Goal: Task Accomplishment & Management: Manage account settings

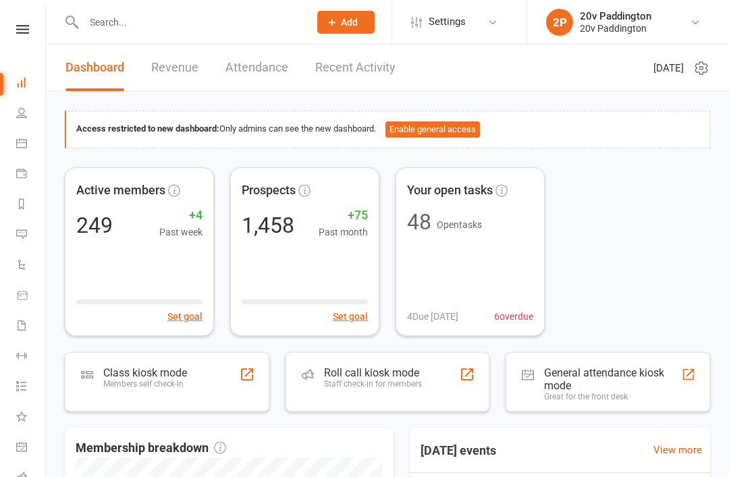
click at [28, 232] on link "Messages 1" at bounding box center [31, 236] width 30 height 30
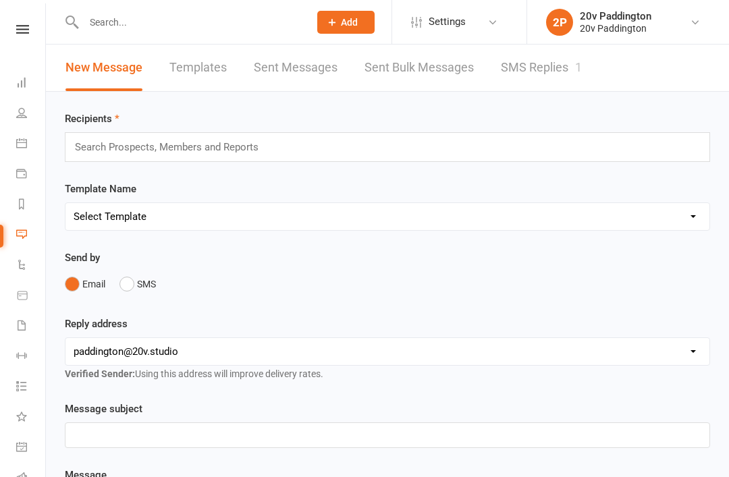
click at [525, 57] on link "SMS Replies 1" at bounding box center [541, 68] width 81 height 47
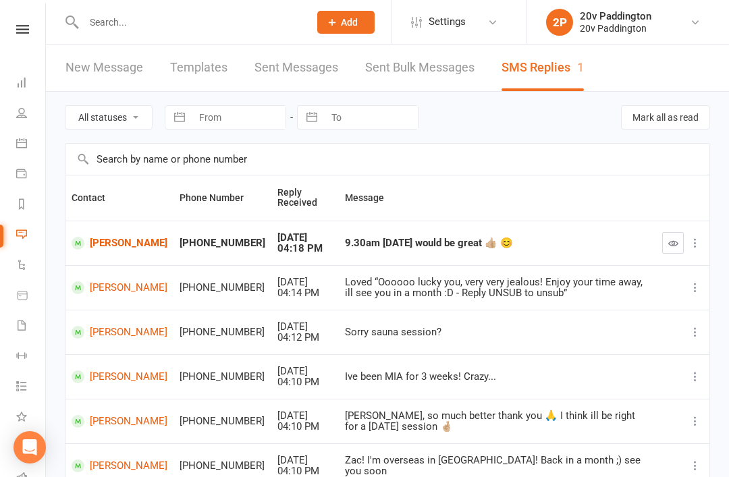
click at [100, 244] on link "[PERSON_NAME]" at bounding box center [120, 243] width 96 height 13
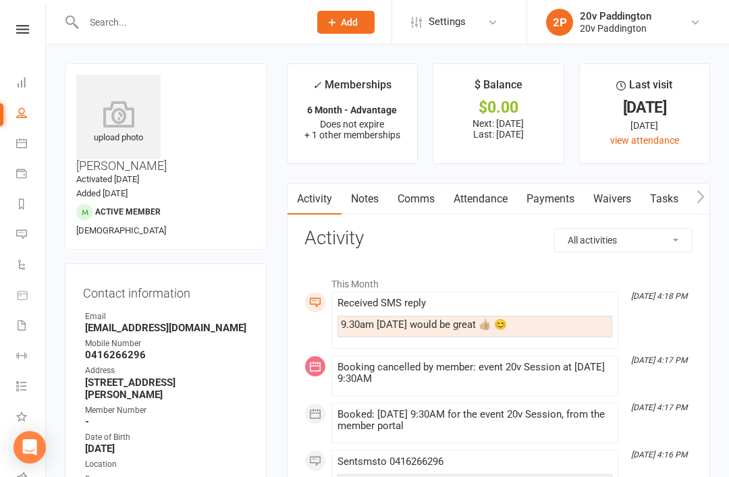
click at [12, 242] on li "Messages 1" at bounding box center [22, 236] width 45 height 30
click at [22, 238] on icon at bounding box center [21, 234] width 11 height 11
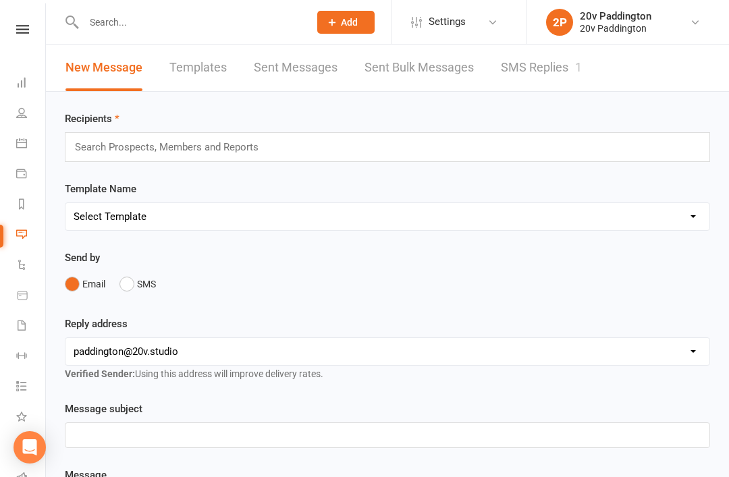
click at [543, 55] on link "SMS Replies 1" at bounding box center [541, 68] width 81 height 47
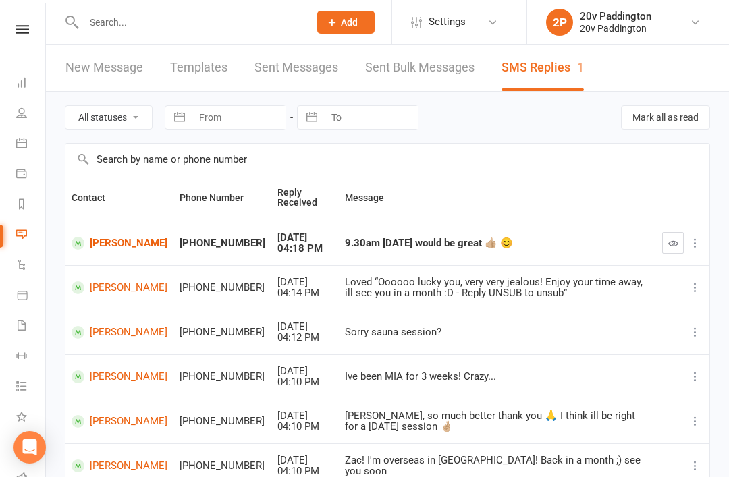
click at [683, 232] on button "button" at bounding box center [673, 243] width 22 height 22
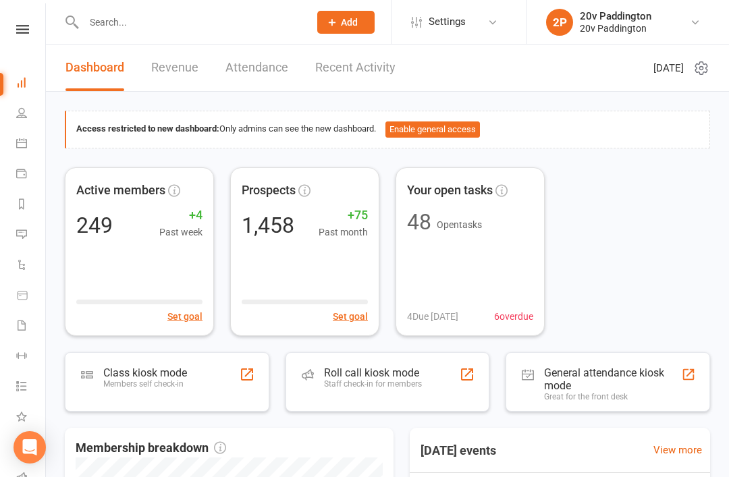
click at [606, 0] on li "2P 20v Paddington 20v Paddington My profile My subscription Help Terms & condit…" at bounding box center [627, 22] width 202 height 44
click at [21, 145] on icon at bounding box center [21, 143] width 11 height 11
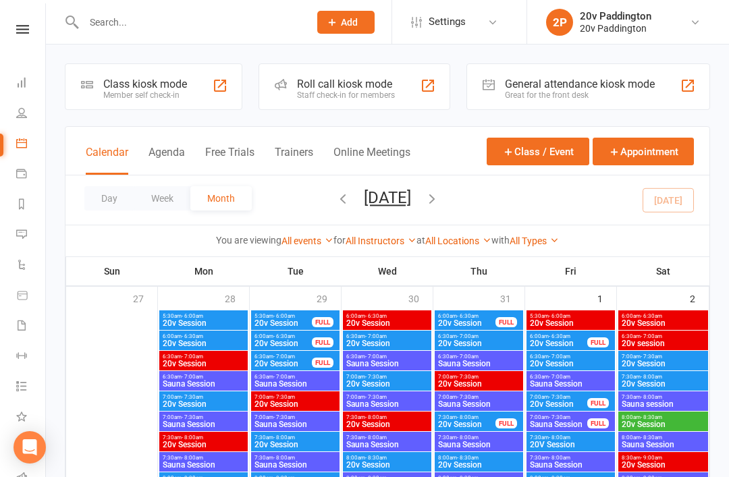
click at [177, 173] on button "Agenda" at bounding box center [166, 160] width 36 height 29
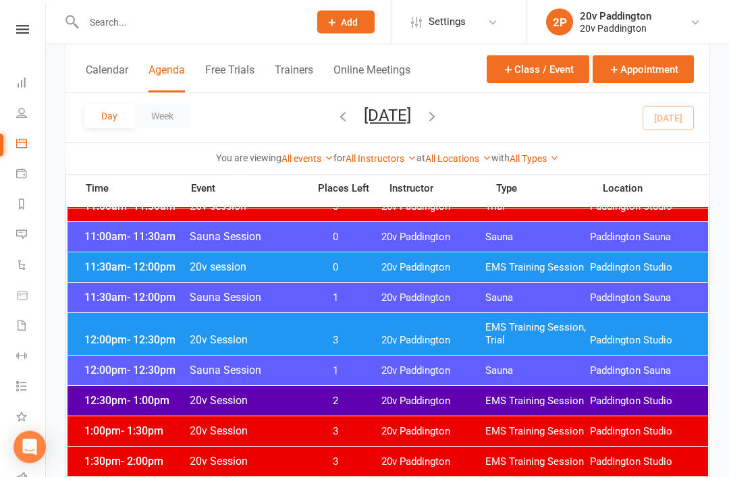
scroll to position [695, 0]
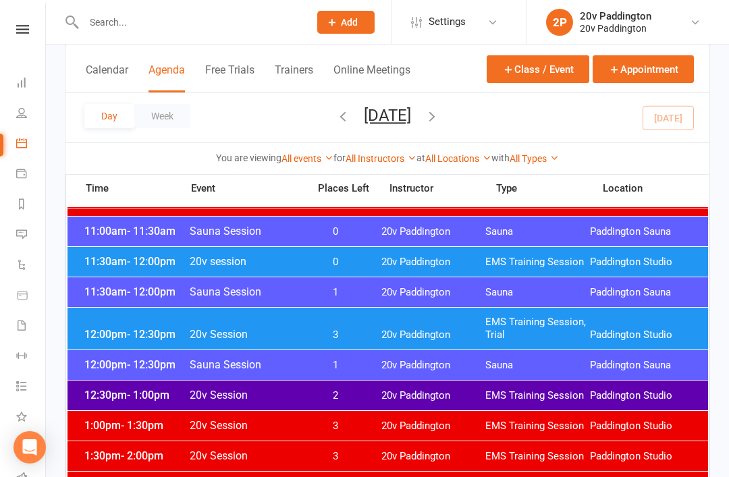
click at [411, 119] on button "Wednesday, Aug 13, 2025" at bounding box center [387, 115] width 47 height 19
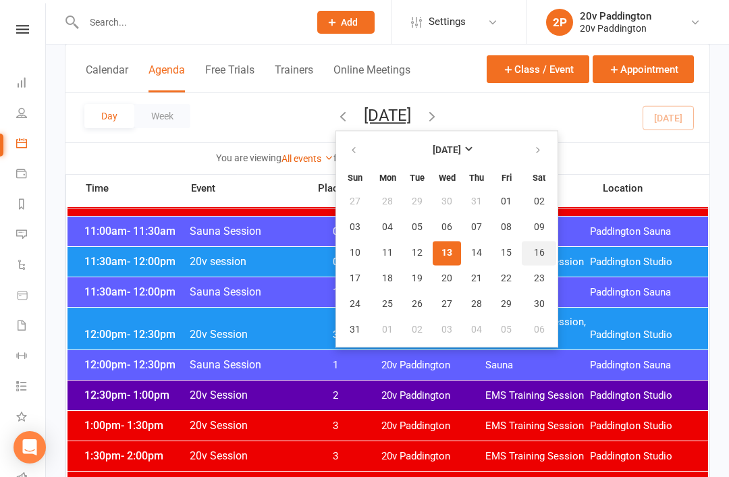
click at [534, 251] on span "16" at bounding box center [539, 253] width 11 height 11
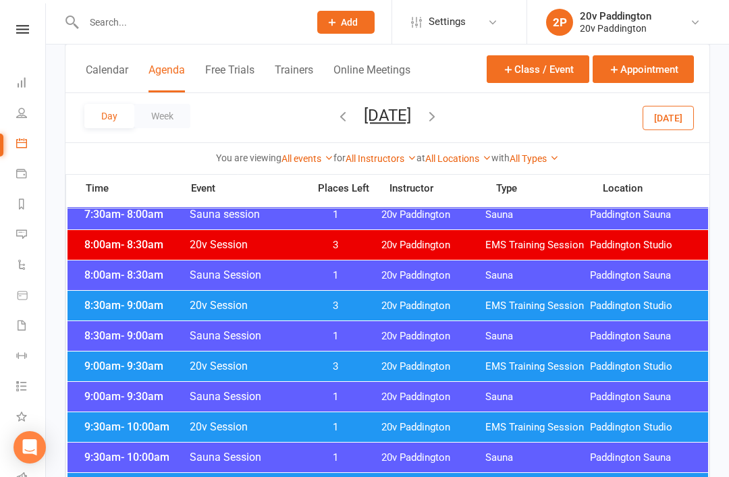
scroll to position [213, 0]
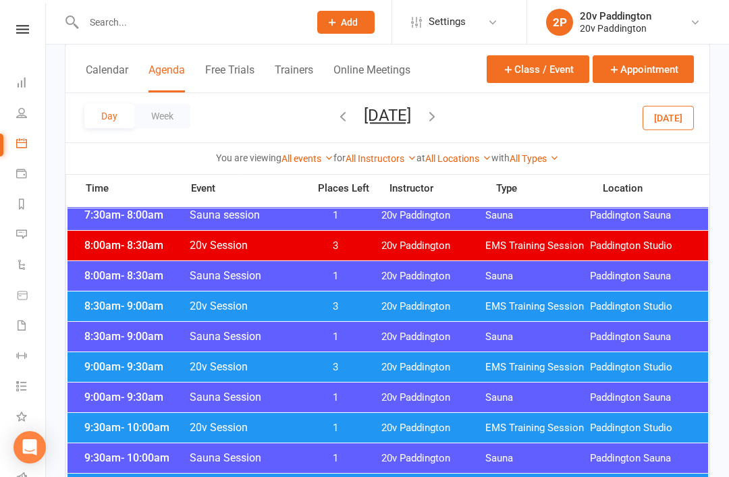
click at [571, 424] on span "EMS Training Session" at bounding box center [537, 428] width 105 height 13
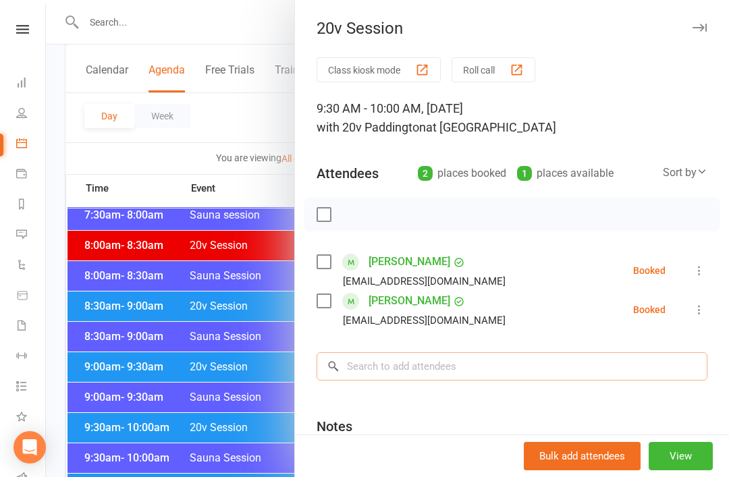
click at [471, 359] on input "search" at bounding box center [512, 366] width 391 height 28
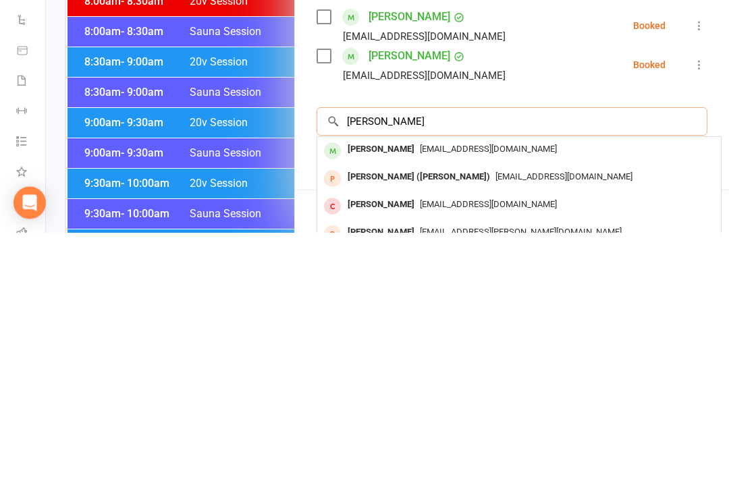
type input "Josephine"
click at [496, 389] on span "jo_hayek@hotmail.com" at bounding box center [488, 394] width 137 height 10
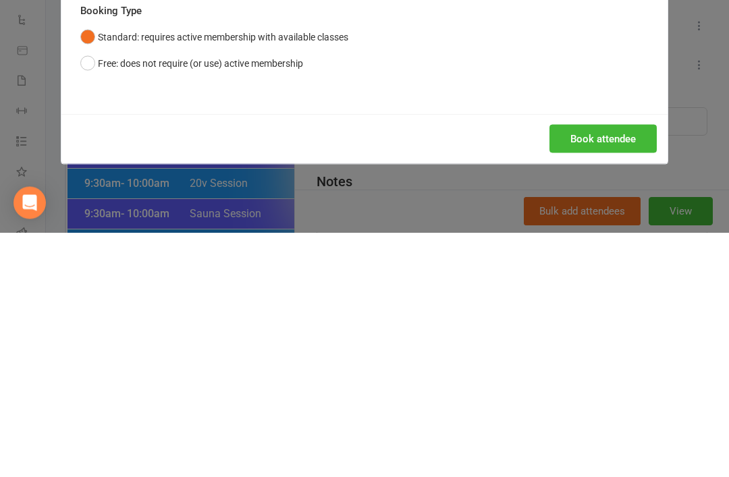
scroll to position [458, 0]
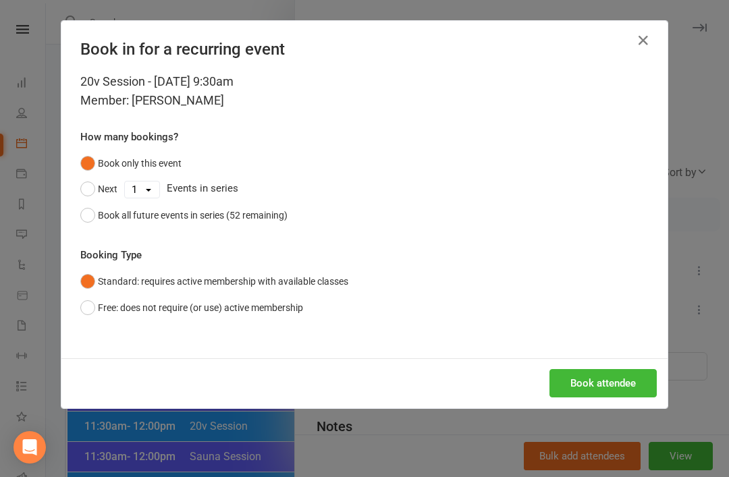
click at [613, 369] on button "Book attendee" at bounding box center [602, 383] width 107 height 28
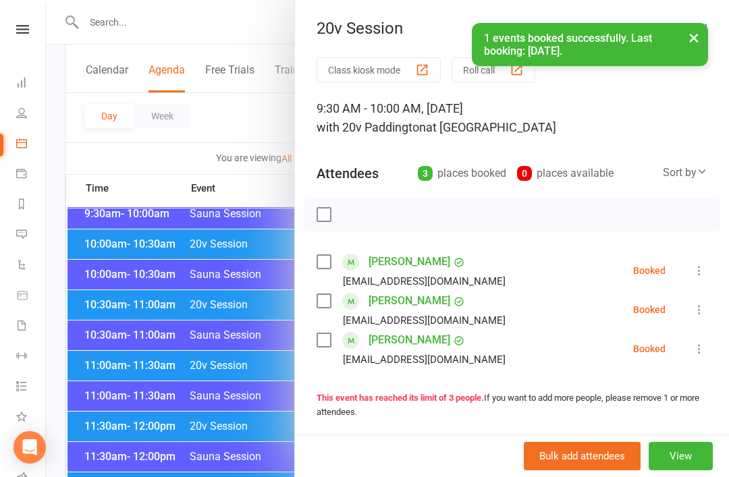
click at [86, 217] on div at bounding box center [387, 238] width 683 height 477
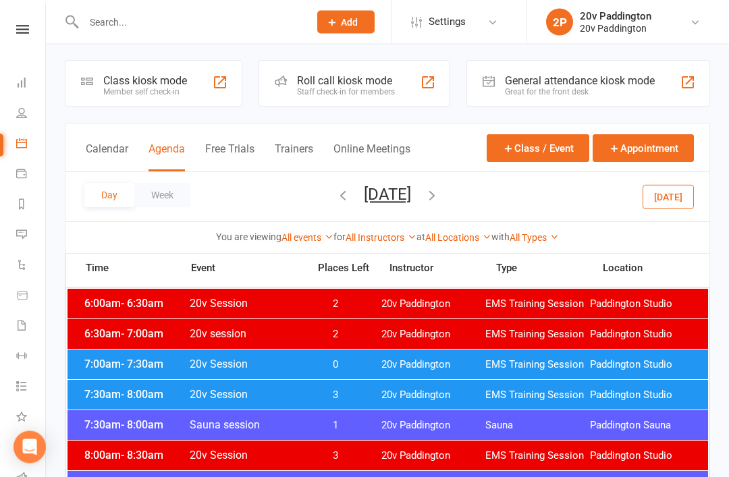
scroll to position [0, 0]
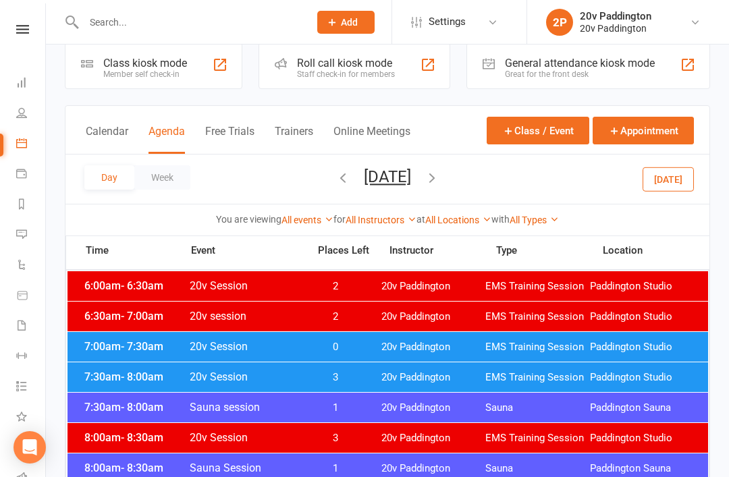
click at [492, 329] on div "6:30am - 7:00am 20v session 2 20v Paddington EMS Training Session Paddington St…" at bounding box center [387, 317] width 640 height 30
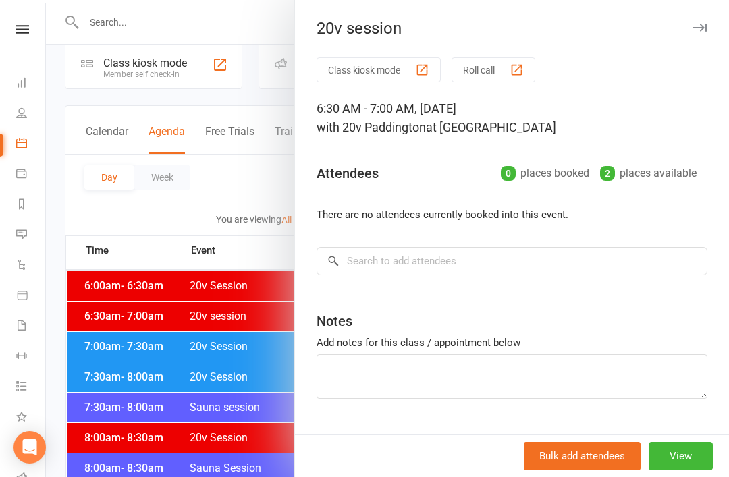
click at [118, 290] on div at bounding box center [387, 238] width 683 height 477
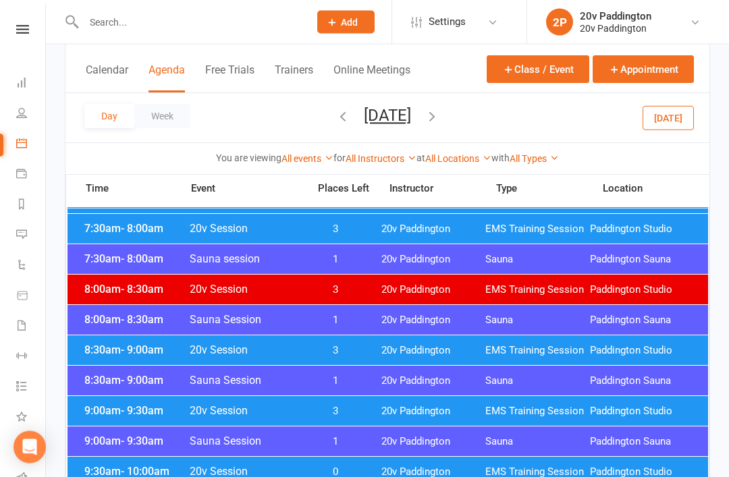
click at [549, 324] on span "Sauna" at bounding box center [537, 320] width 105 height 13
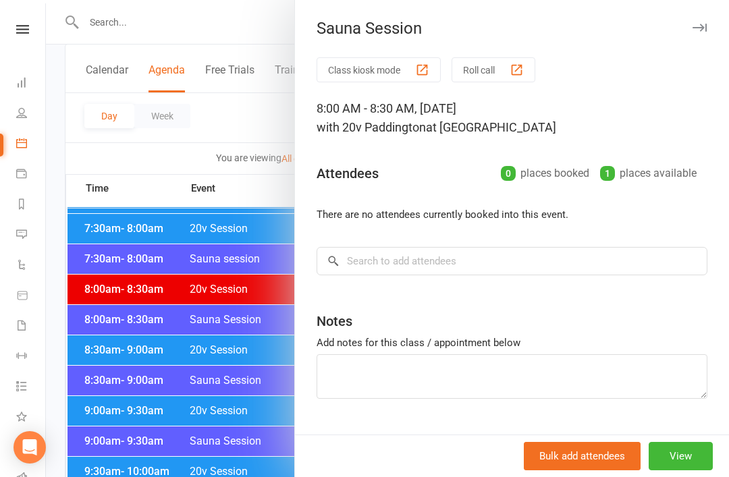
click at [105, 338] on div at bounding box center [387, 238] width 683 height 477
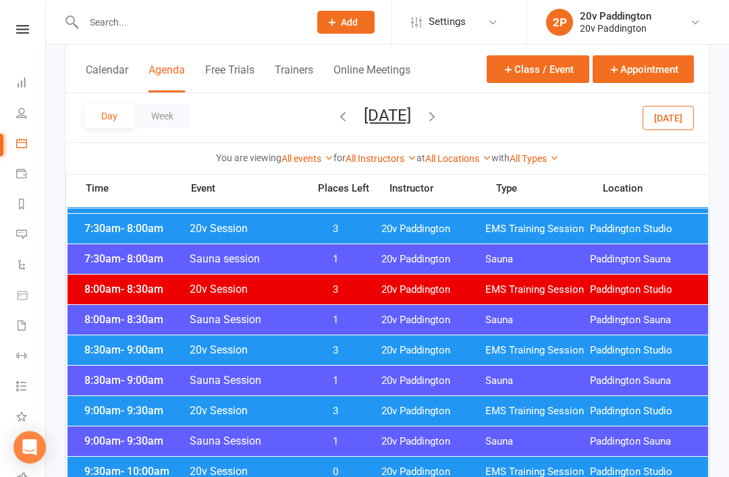
click at [457, 412] on span "20v Paddington" at bounding box center [433, 411] width 105 height 13
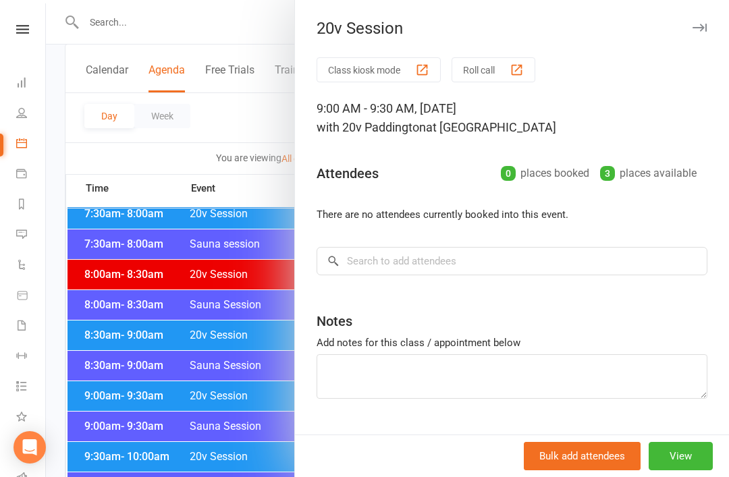
scroll to position [184, 0]
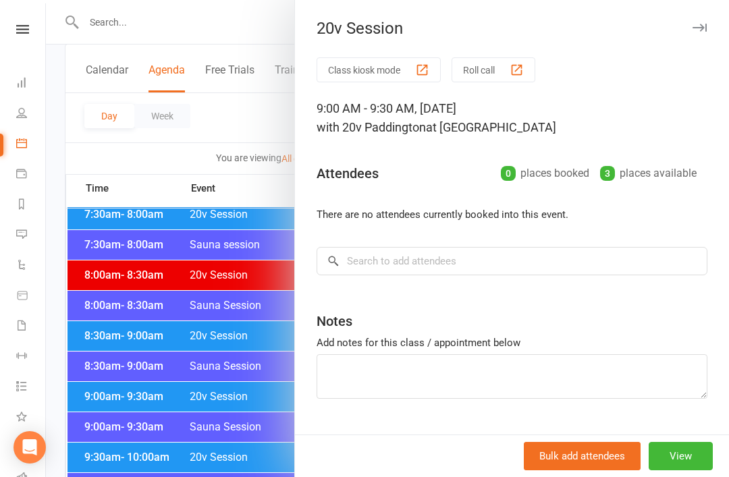
click at [109, 395] on div at bounding box center [387, 238] width 683 height 477
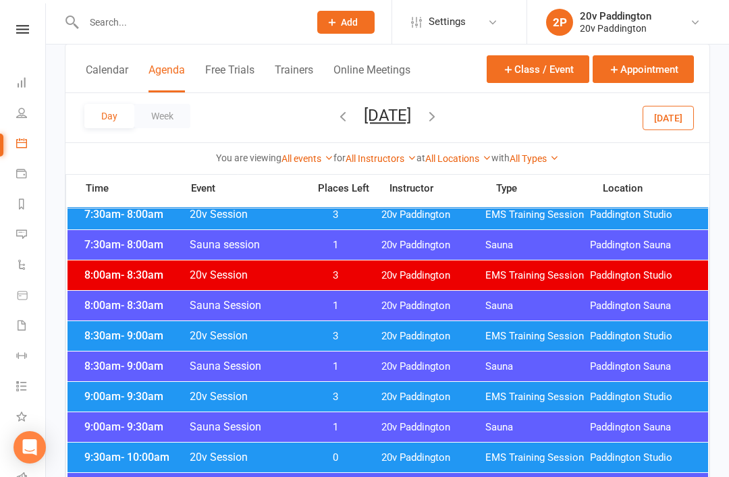
click at [426, 470] on div "9:30am - 10:00am 20v Session 0 20v Paddington EMS Training Session Paddington S…" at bounding box center [387, 458] width 640 height 30
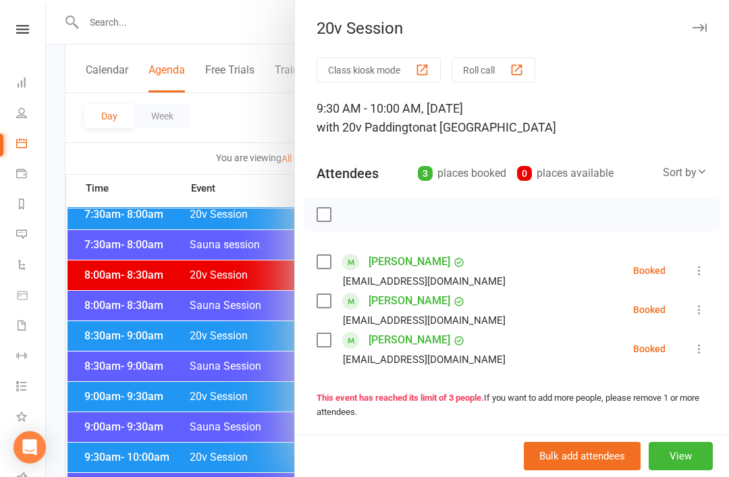
click at [111, 409] on div at bounding box center [387, 238] width 683 height 477
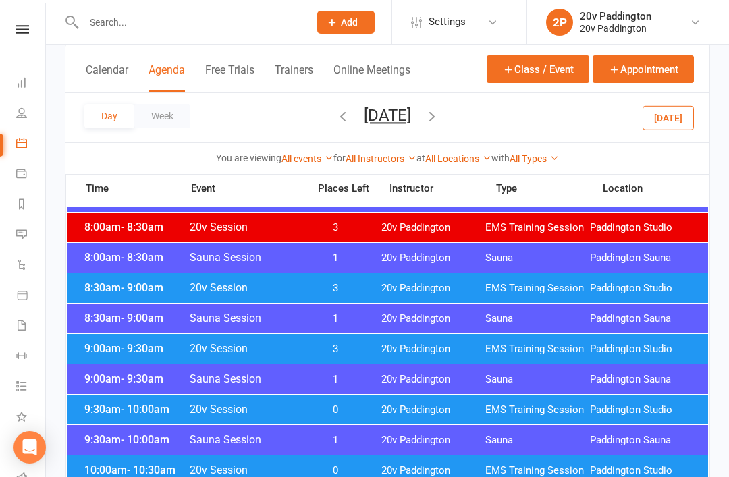
scroll to position [242, 0]
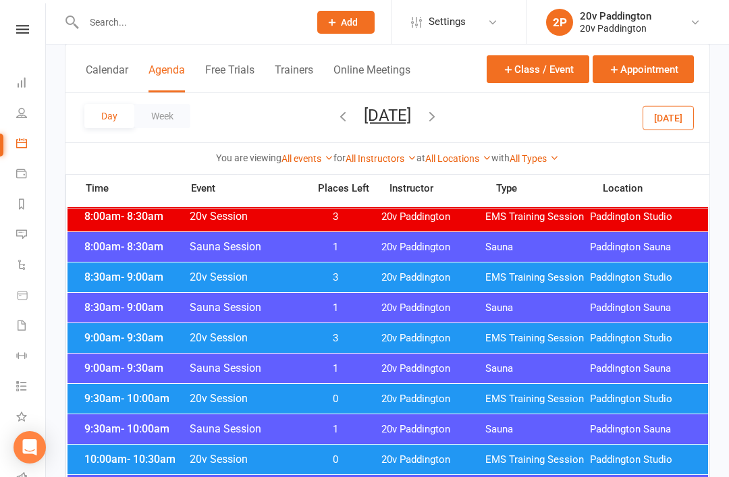
click at [131, 437] on div "9:30am - 10:00am Sauna Session 1 20v Paddington Sauna Paddington Sauna" at bounding box center [387, 429] width 640 height 30
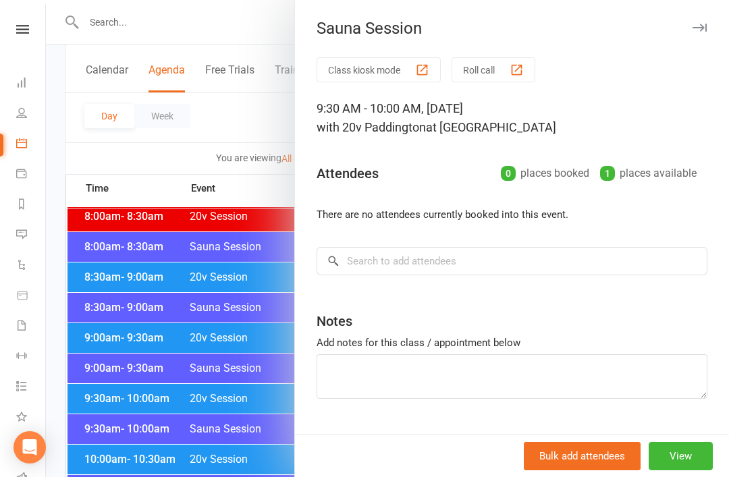
click at [110, 435] on div at bounding box center [387, 238] width 683 height 477
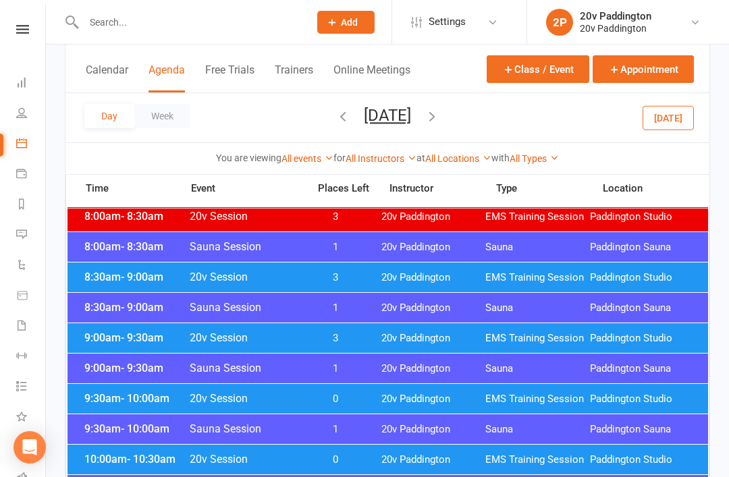
click at [115, 458] on span "10:00am - 10:30am" at bounding box center [135, 459] width 108 height 13
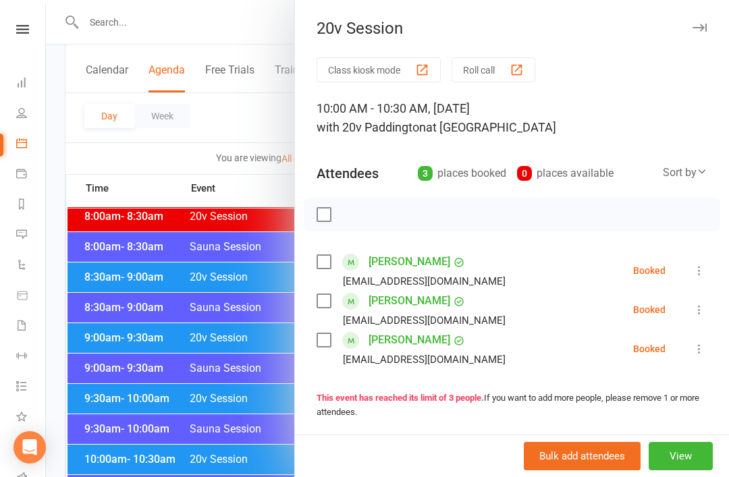
click at [113, 429] on div at bounding box center [387, 238] width 683 height 477
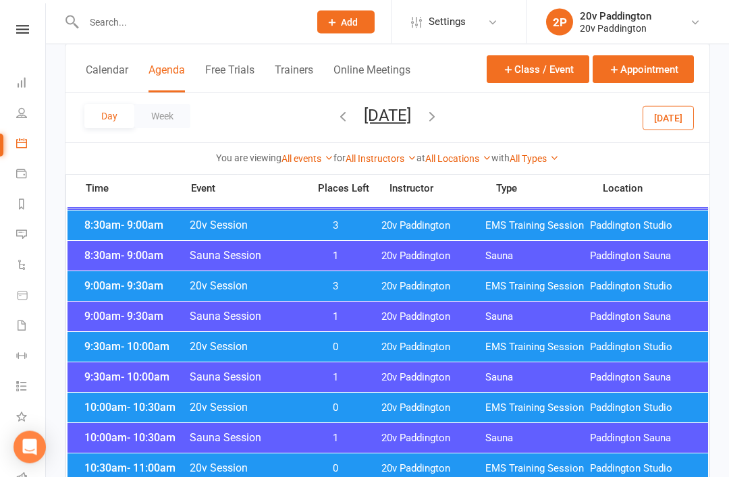
scroll to position [294, 0]
click at [132, 454] on div "10:30am - 11:00am 20v Session 0 20v Paddington EMS Training Session Paddington …" at bounding box center [387, 469] width 640 height 30
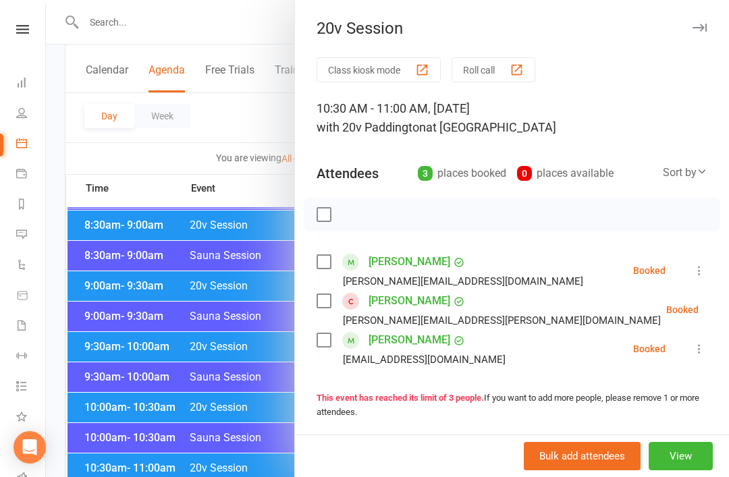
click at [111, 450] on div at bounding box center [387, 238] width 683 height 477
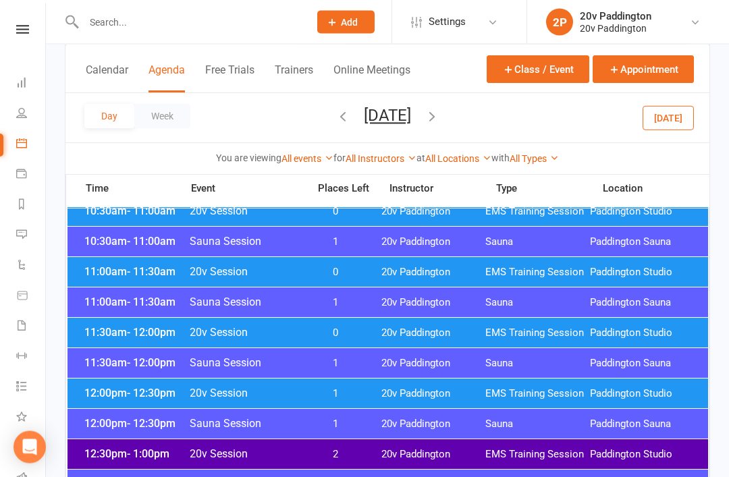
click at [109, 338] on span "11:30am - 12:00pm" at bounding box center [135, 333] width 108 height 13
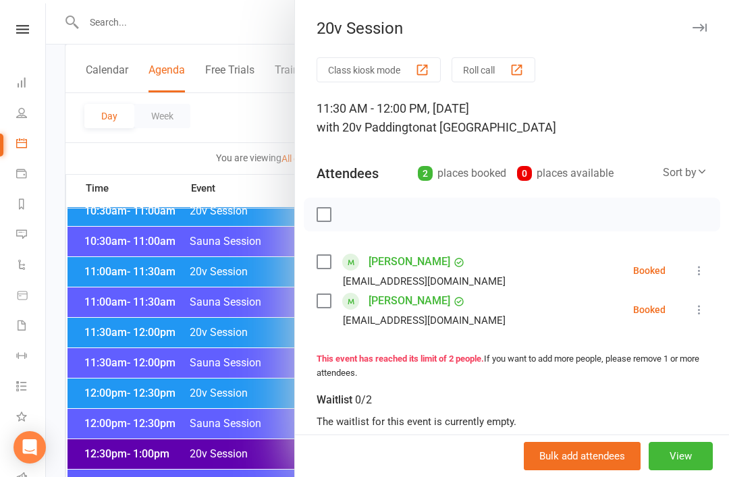
click at [96, 345] on div at bounding box center [387, 238] width 683 height 477
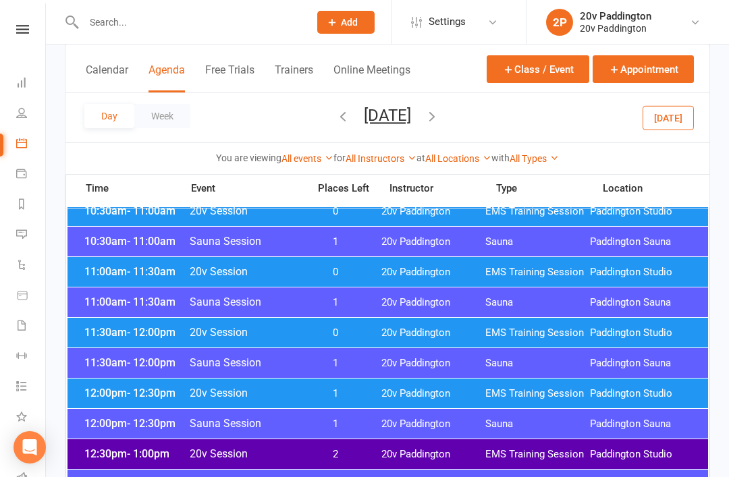
click at [121, 401] on div "12:00pm - 12:30pm 20v Session 1 20v Paddington EMS Training Session Paddington …" at bounding box center [387, 394] width 640 height 30
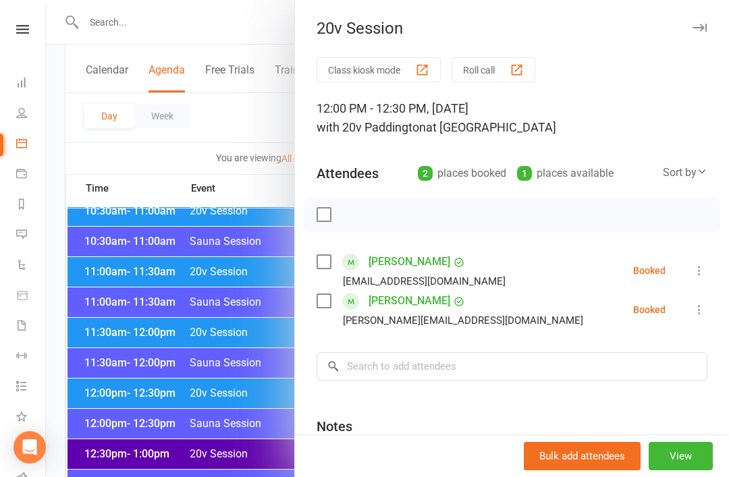
click at [100, 367] on div at bounding box center [387, 238] width 683 height 477
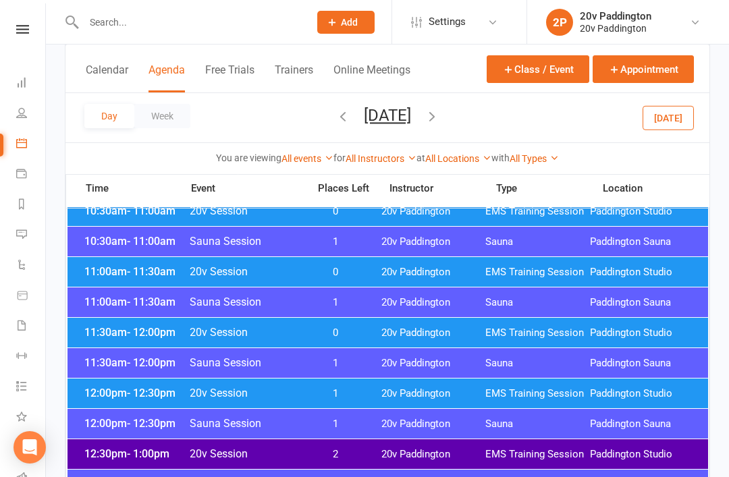
click at [116, 389] on span "12:00pm - 12:30pm" at bounding box center [135, 393] width 108 height 13
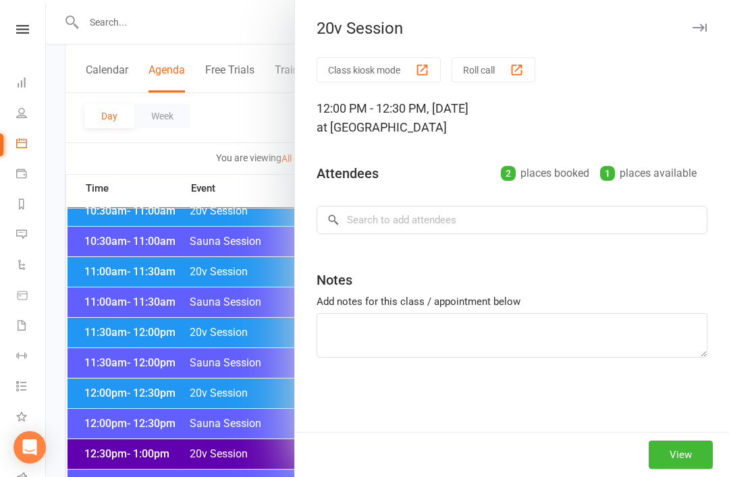
click at [105, 358] on div at bounding box center [387, 238] width 683 height 477
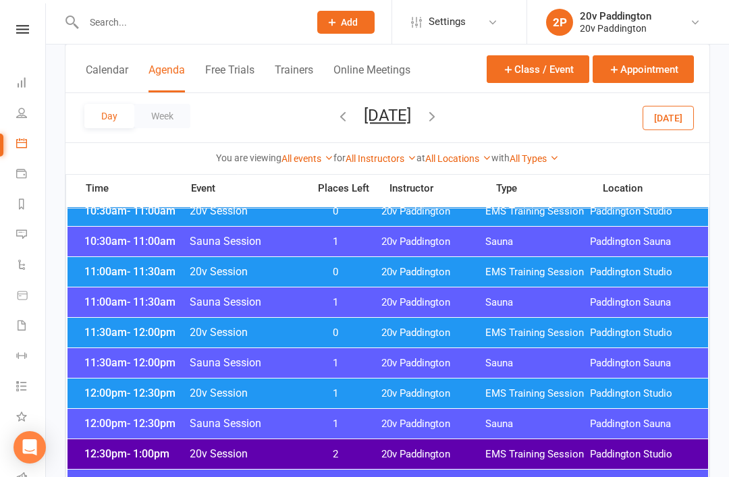
click at [88, 281] on div "11:00am - 11:30am 20v Session 0 20v Paddington EMS Training Session Paddington …" at bounding box center [387, 272] width 640 height 30
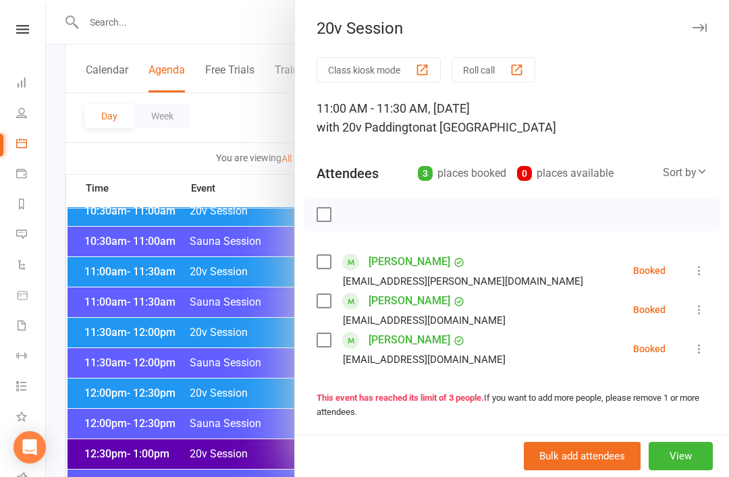
click at [90, 308] on div at bounding box center [387, 238] width 683 height 477
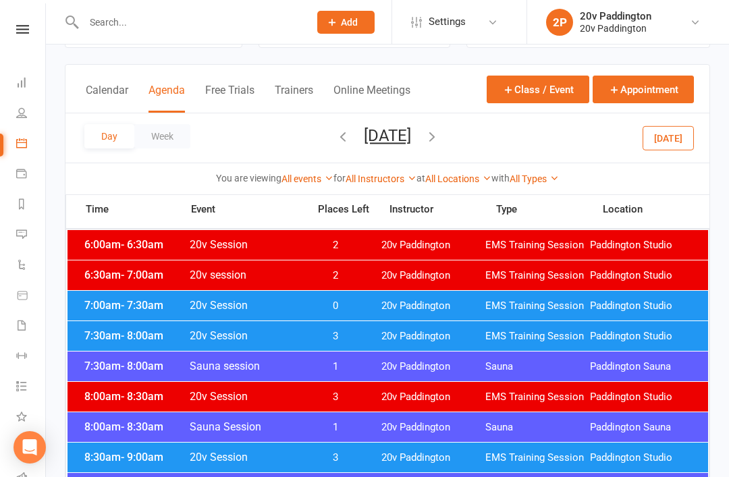
scroll to position [17, 0]
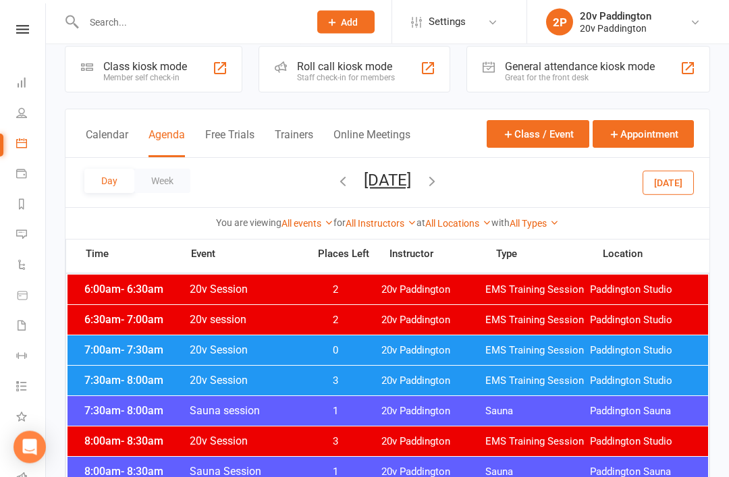
click at [205, 25] on input "text" at bounding box center [190, 22] width 220 height 19
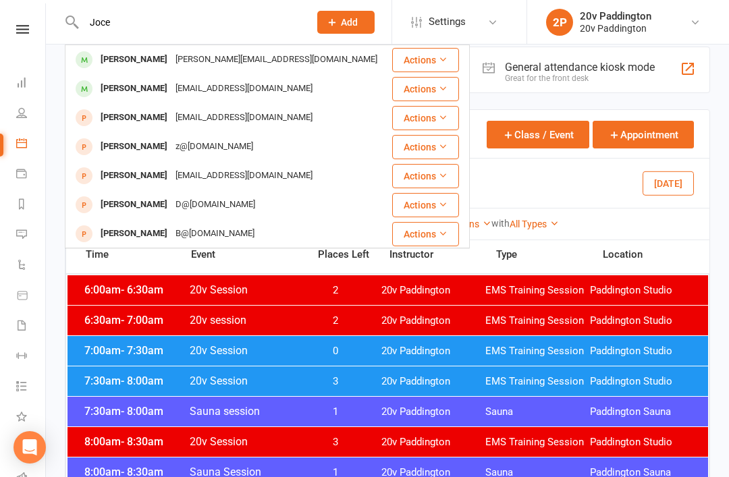
type input "Joce"
click at [194, 93] on div "jocelinvieira6@gmail.com" at bounding box center [243, 89] width 145 height 20
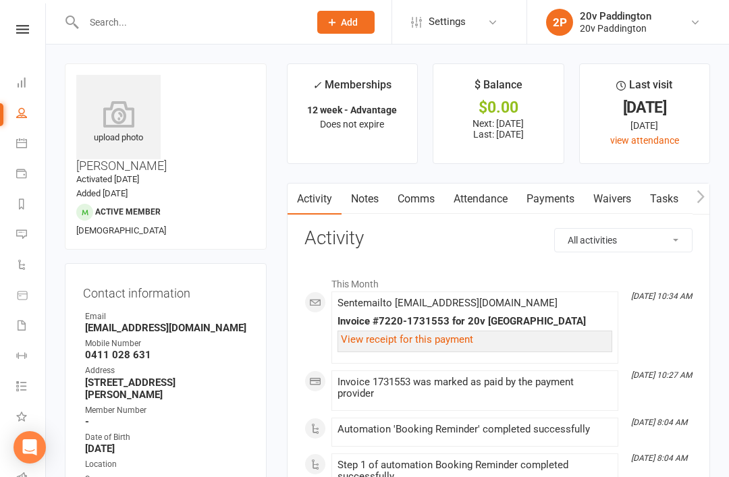
click at [478, 201] on link "Attendance" at bounding box center [480, 199] width 73 height 31
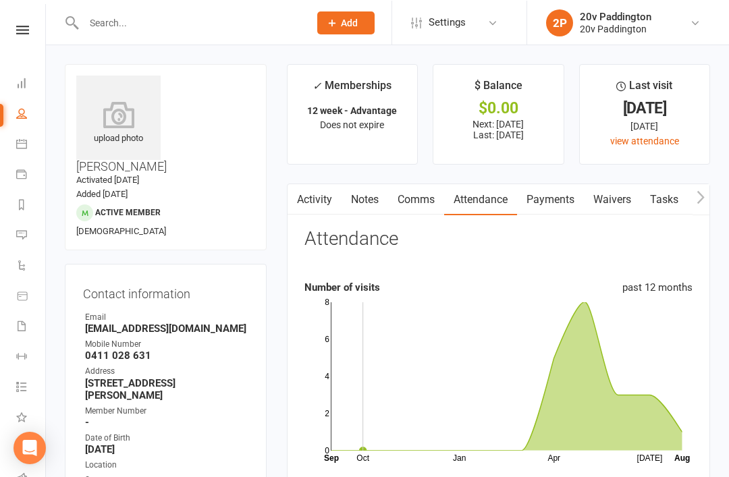
click at [27, 132] on link "Calendar" at bounding box center [31, 145] width 30 height 30
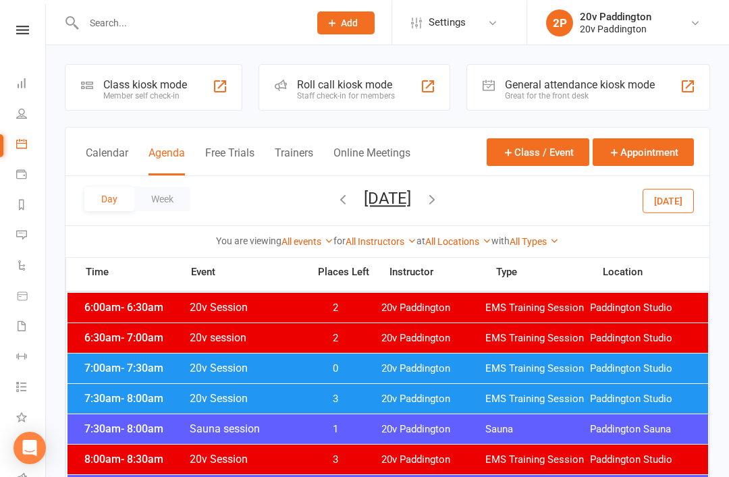
click at [399, 206] on button "Saturday, Aug 16, 2025" at bounding box center [387, 197] width 47 height 19
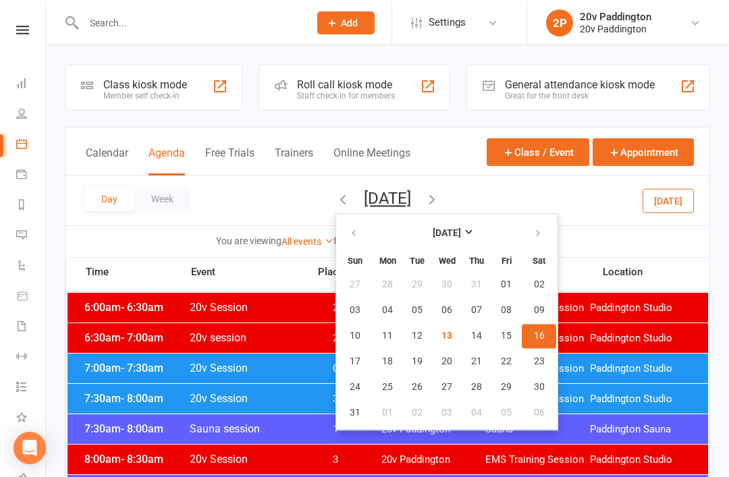
click at [411, 202] on button "Saturday, Aug 16, 2025" at bounding box center [387, 197] width 47 height 19
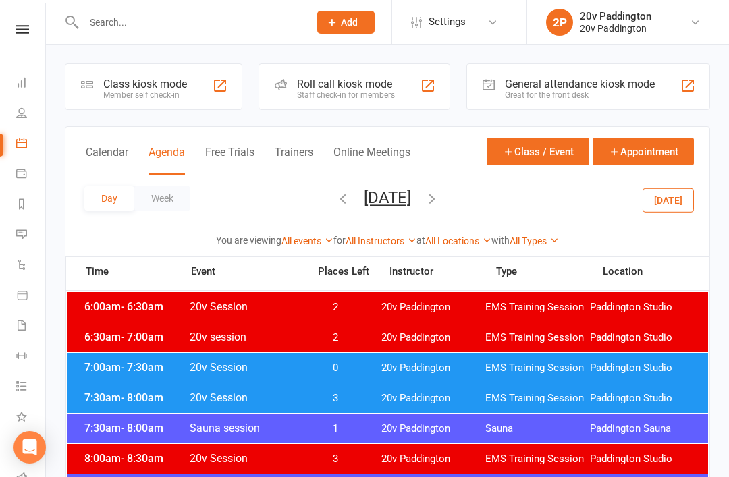
click at [673, 211] on button "Today" at bounding box center [667, 200] width 51 height 24
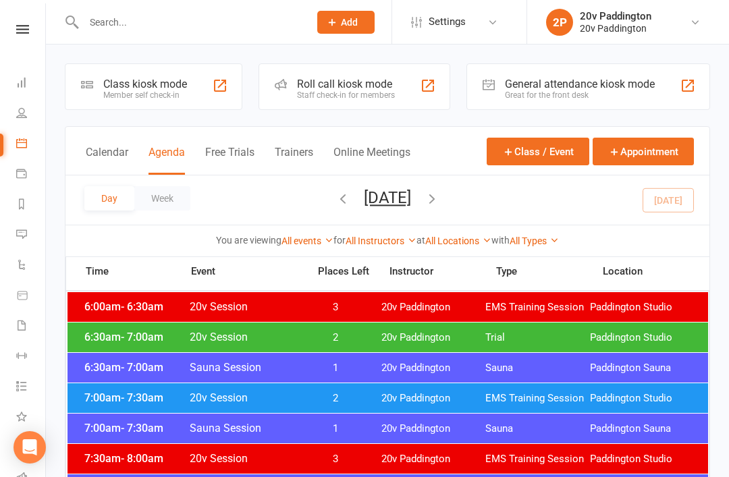
click at [439, 206] on icon "button" at bounding box center [432, 198] width 15 height 15
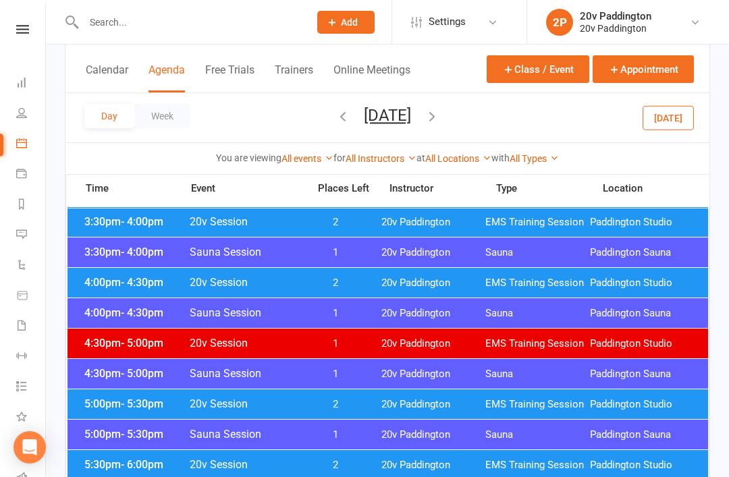
scroll to position [1047, 0]
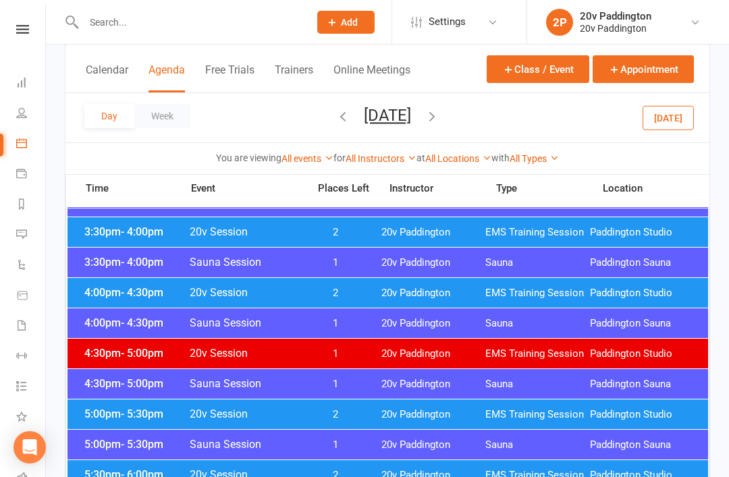
click at [447, 299] on span "20v Paddington" at bounding box center [433, 293] width 105 height 13
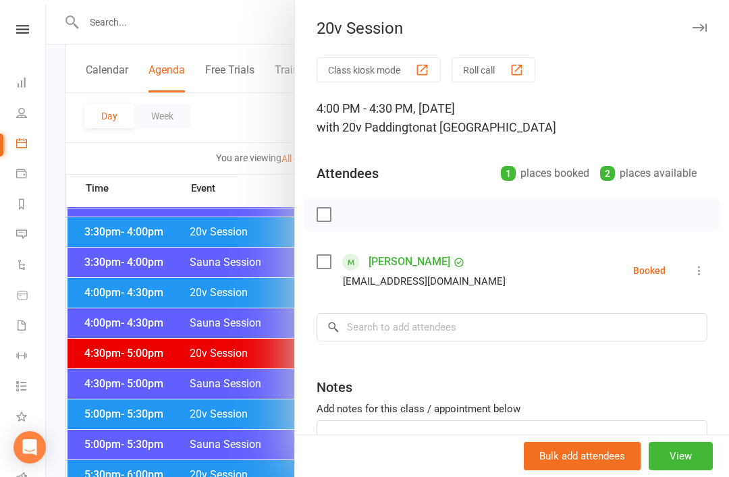
click at [227, 301] on div at bounding box center [387, 238] width 683 height 477
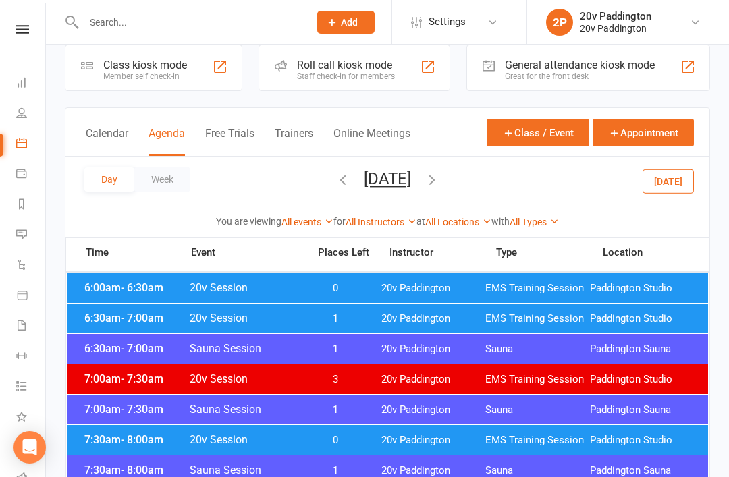
scroll to position [0, 0]
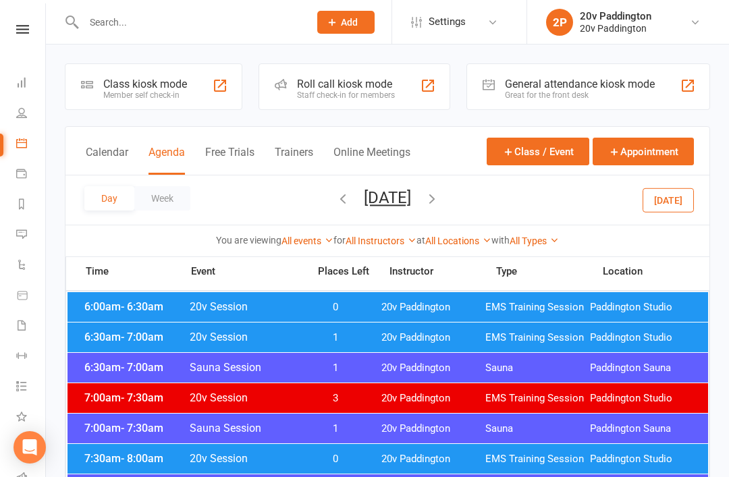
click at [688, 184] on div "Day Week Thursday, Aug 14, 2025 August 2025 Sun Mon Tue Wed Thu Fri Sat 27 28 2…" at bounding box center [387, 199] width 644 height 49
click at [673, 198] on button "Today" at bounding box center [667, 200] width 51 height 24
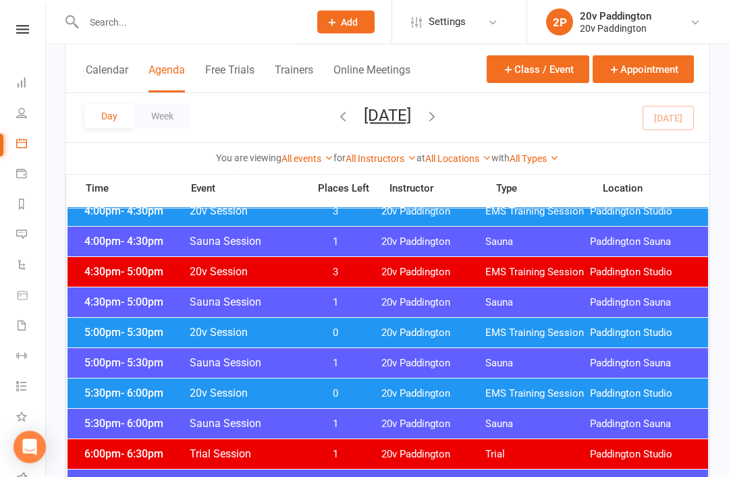
scroll to position [1147, 0]
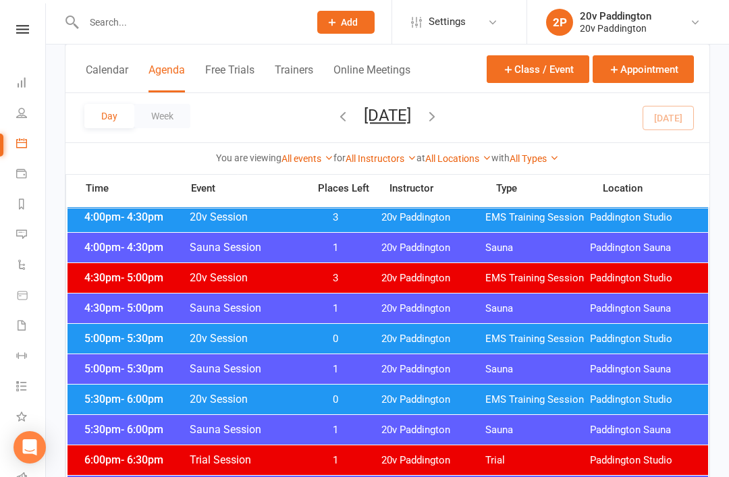
click at [471, 350] on div "5:00pm - 5:30pm 20v Session 0 20v Paddington EMS Training Session Paddington St…" at bounding box center [387, 339] width 640 height 30
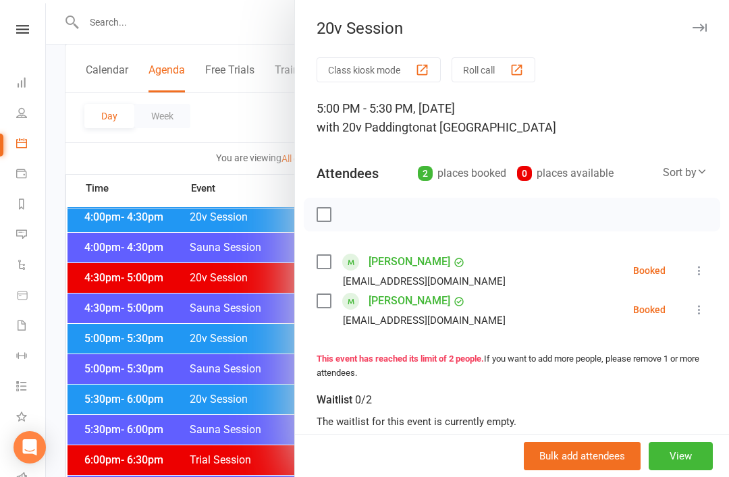
click at [690, 298] on li "Jocelin Vieira jocelinvieira6@gmail.com Booked More info Remove Check in Mark a…" at bounding box center [512, 309] width 391 height 39
click at [699, 303] on button at bounding box center [699, 310] width 16 height 16
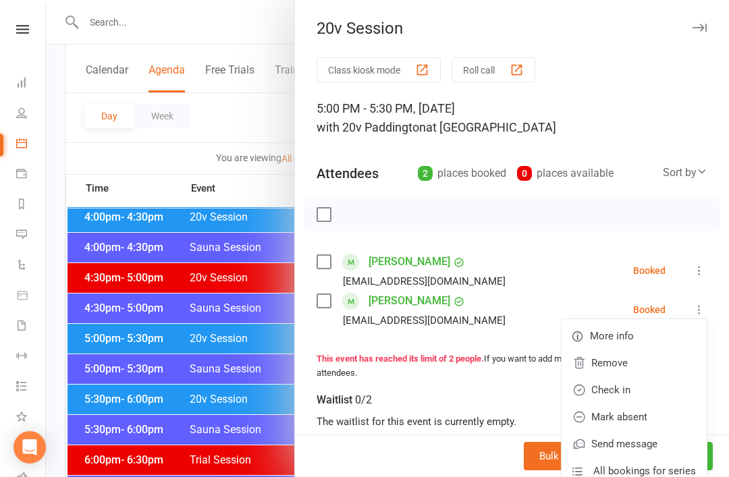
click at [647, 391] on link "Check in" at bounding box center [634, 390] width 145 height 27
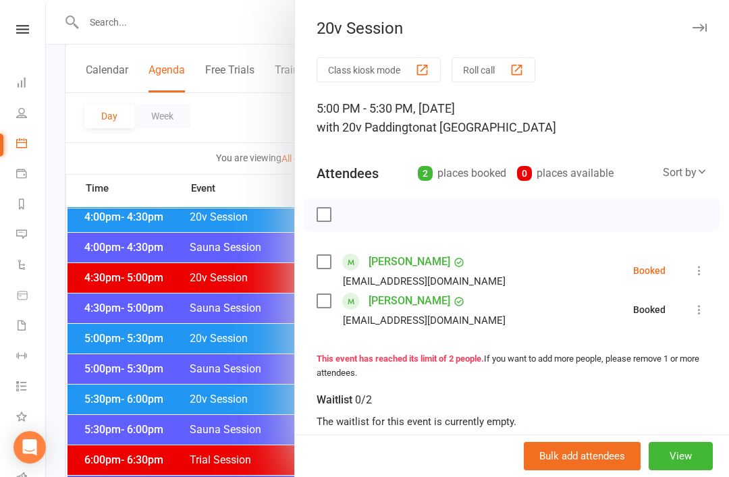
click at [238, 377] on div at bounding box center [387, 238] width 683 height 477
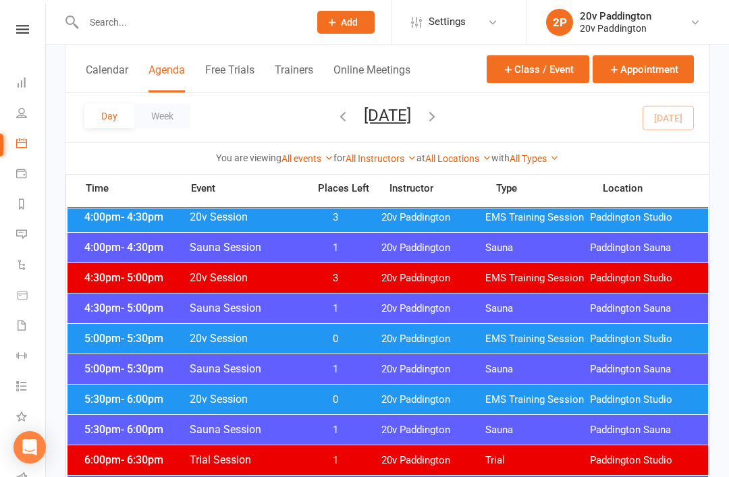
click at [379, 393] on div "5:30pm - 6:00pm 20v Session 0 20v Paddington EMS Training Session Paddington St…" at bounding box center [387, 400] width 640 height 30
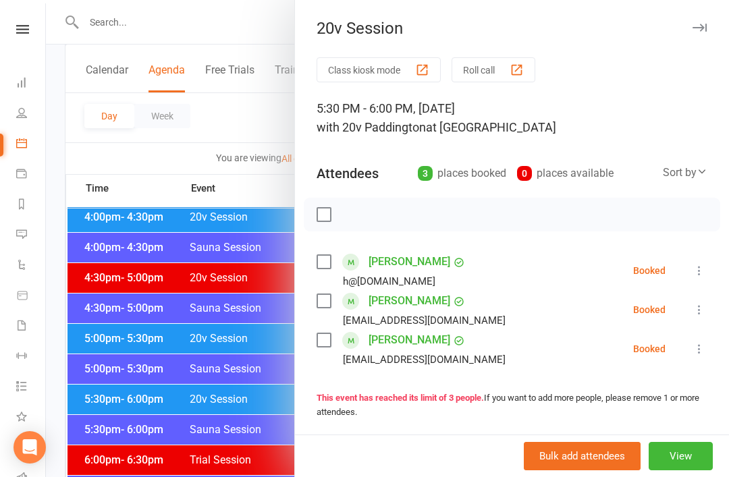
click at [256, 420] on div at bounding box center [387, 238] width 683 height 477
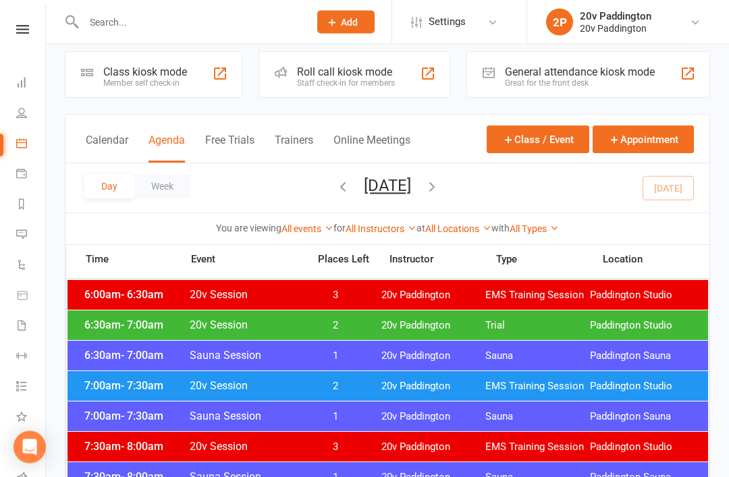
scroll to position [0, 0]
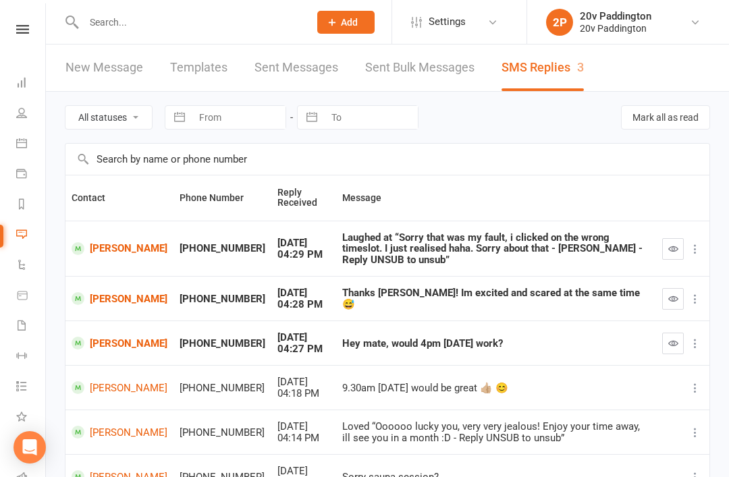
click at [677, 294] on icon "button" at bounding box center [673, 299] width 10 height 10
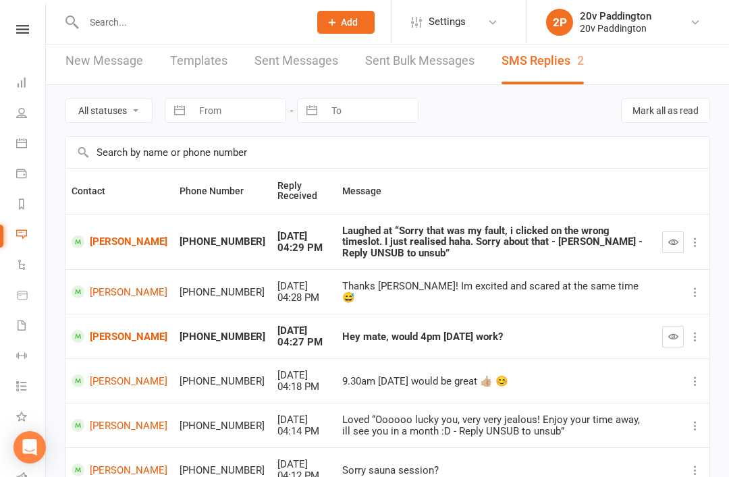
scroll to position [7, 0]
click at [666, 238] on button "button" at bounding box center [673, 242] width 22 height 22
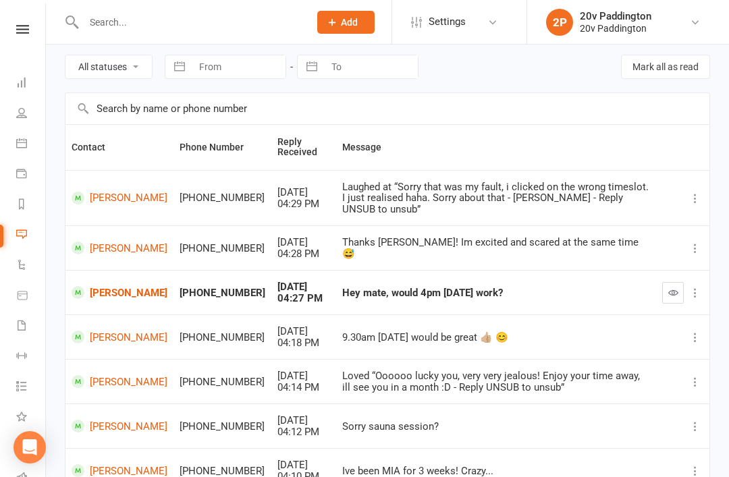
click at [195, 5] on div at bounding box center [182, 22] width 235 height 44
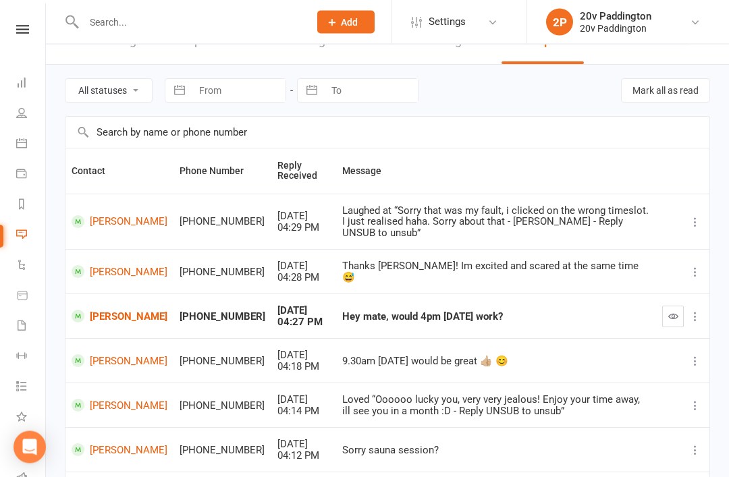
scroll to position [0, 0]
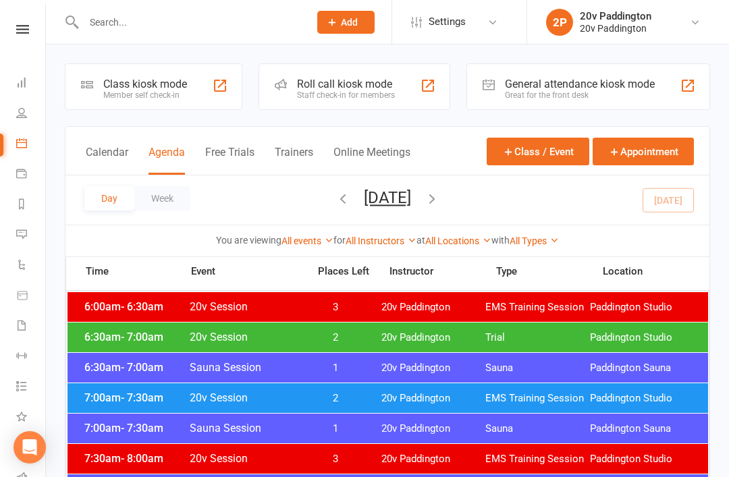
click at [504, 9] on link "Settings" at bounding box center [458, 22] width 94 height 30
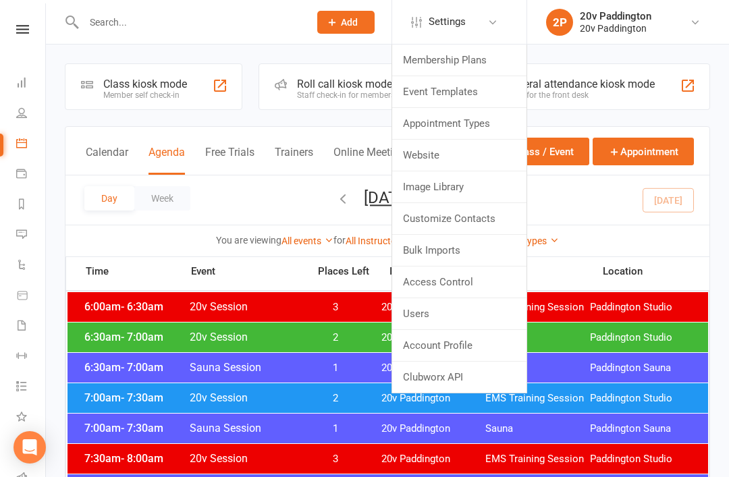
click at [495, 30] on link "Settings" at bounding box center [458, 22] width 94 height 30
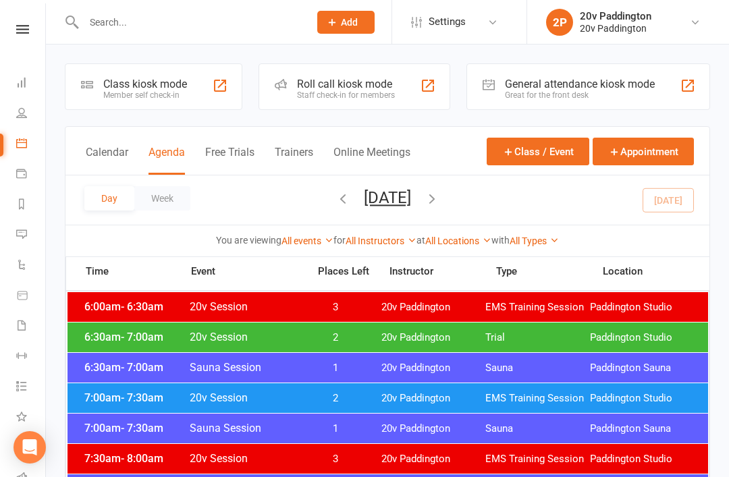
click at [439, 204] on icon "button" at bounding box center [432, 198] width 15 height 15
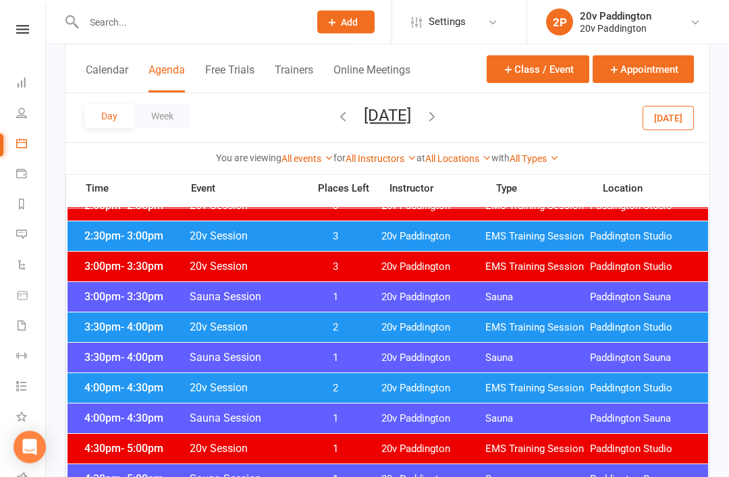
click at [519, 387] on span "EMS Training Session" at bounding box center [537, 389] width 105 height 13
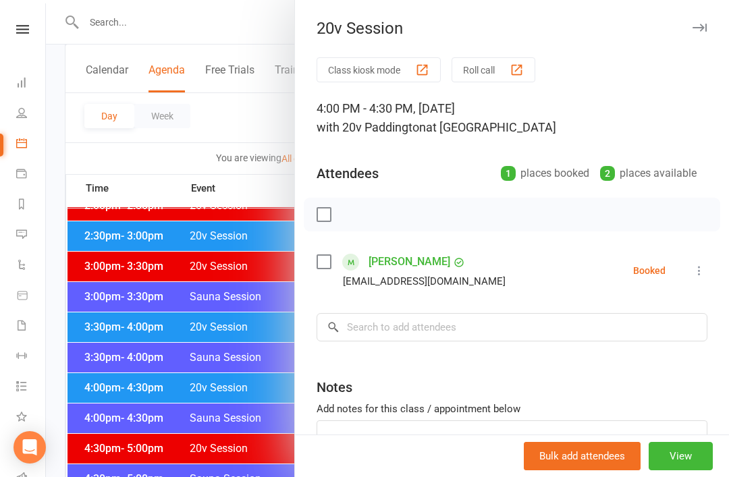
click at [123, 366] on div at bounding box center [387, 238] width 683 height 477
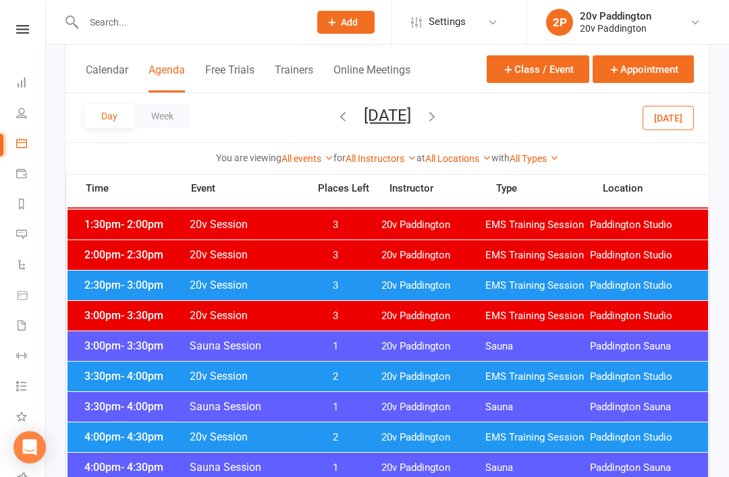
scroll to position [908, 0]
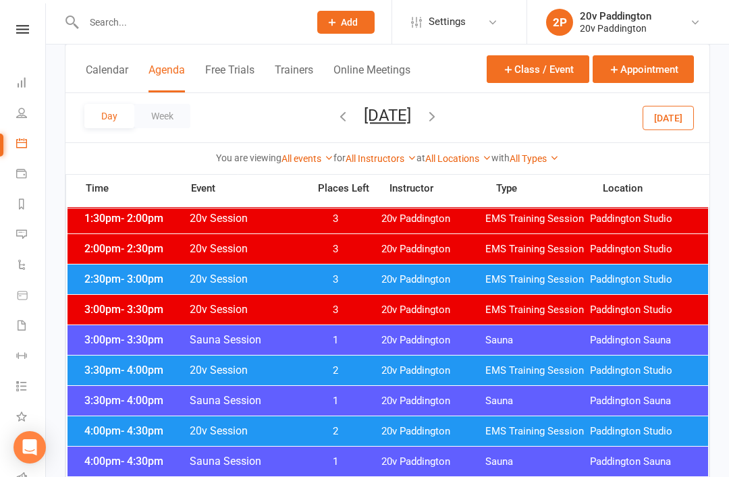
click at [439, 440] on div "4:00pm - 4:30pm 20v Session 2 20v Paddington EMS Training Session Paddington St…" at bounding box center [387, 431] width 640 height 30
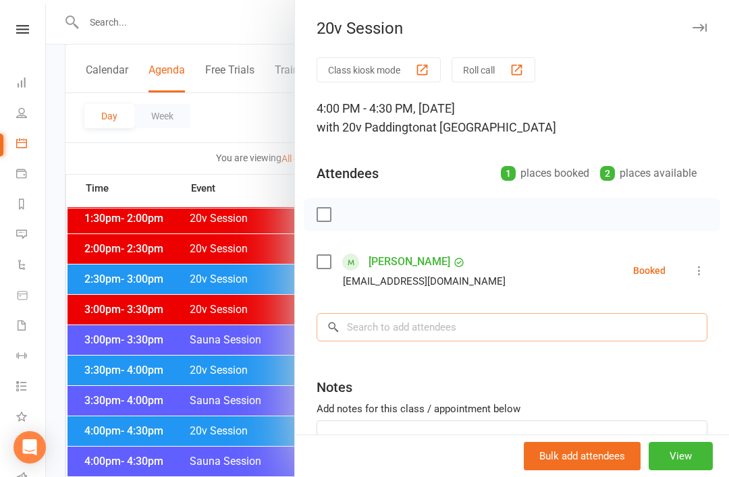
click at [501, 331] on input "search" at bounding box center [512, 327] width 391 height 28
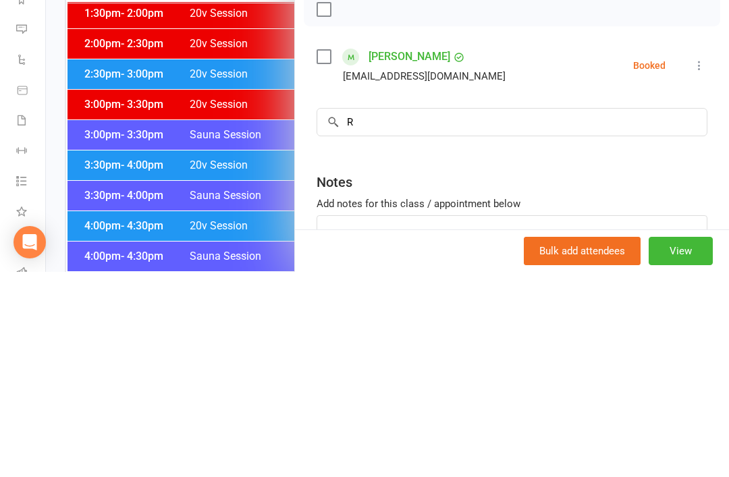
click at [134, 177] on div at bounding box center [387, 238] width 683 height 477
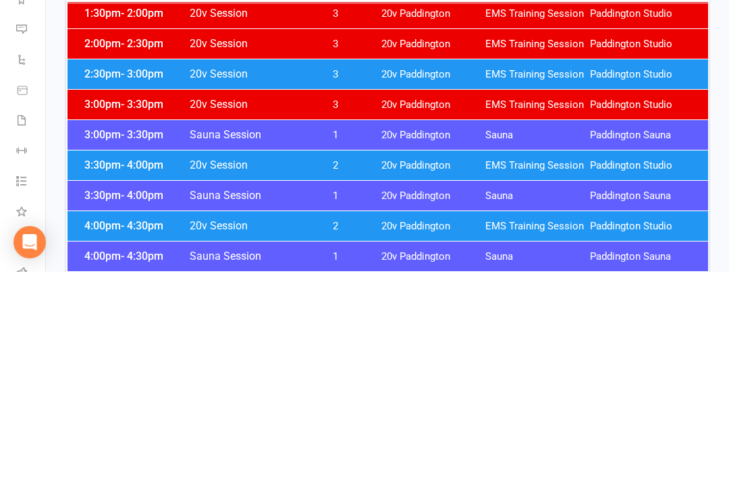
scroll to position [1114, 0]
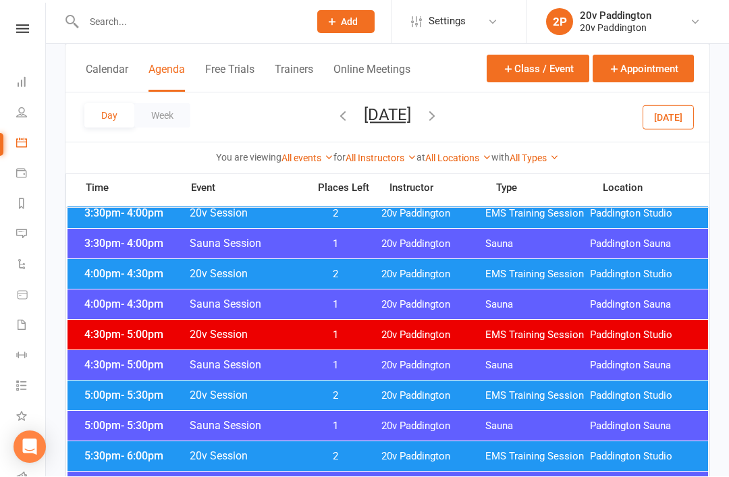
click at [510, 260] on div "4:00pm - 4:30pm 20v Session 2 20v Paddington EMS Training Session Paddington St…" at bounding box center [387, 275] width 640 height 30
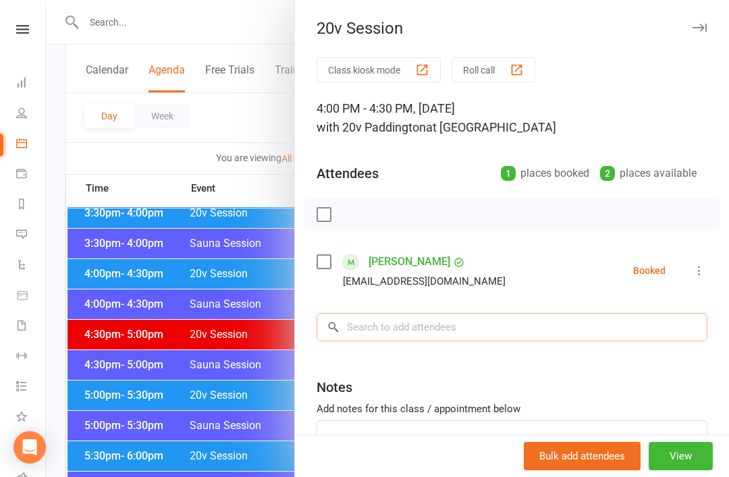
click at [500, 321] on input "search" at bounding box center [512, 327] width 391 height 28
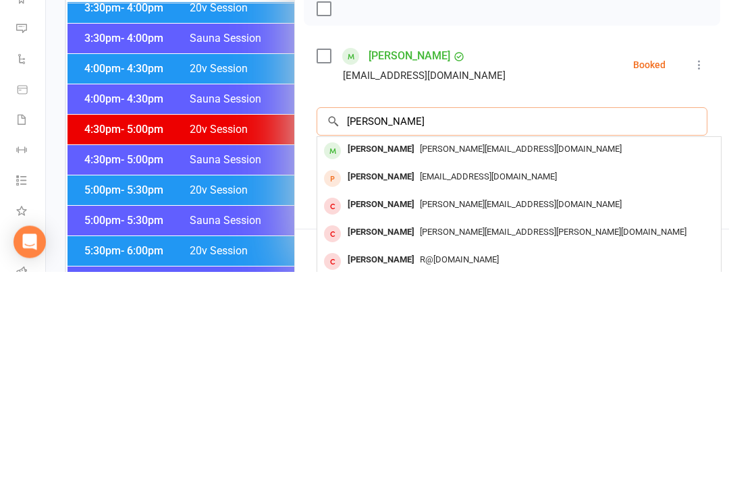
type input "Robbie"
click at [478, 350] on span "[PERSON_NAME][EMAIL_ADDRESS][DOMAIN_NAME]" at bounding box center [521, 355] width 202 height 10
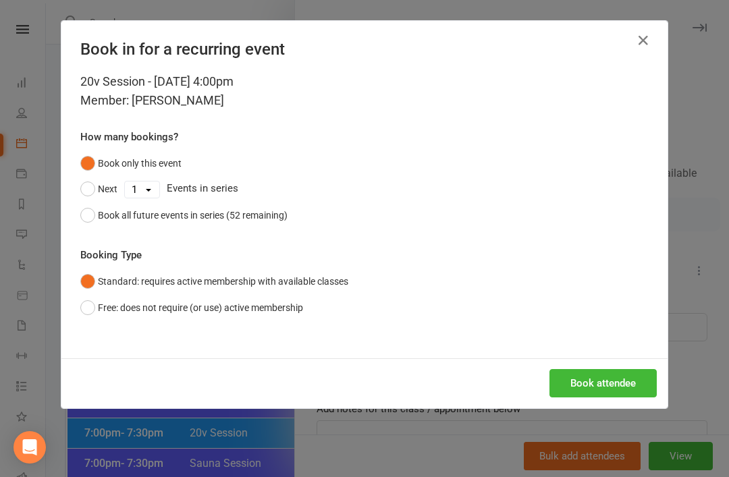
click at [593, 364] on div "Book attendee" at bounding box center [364, 383] width 606 height 50
click at [584, 377] on button "Book attendee" at bounding box center [602, 383] width 107 height 28
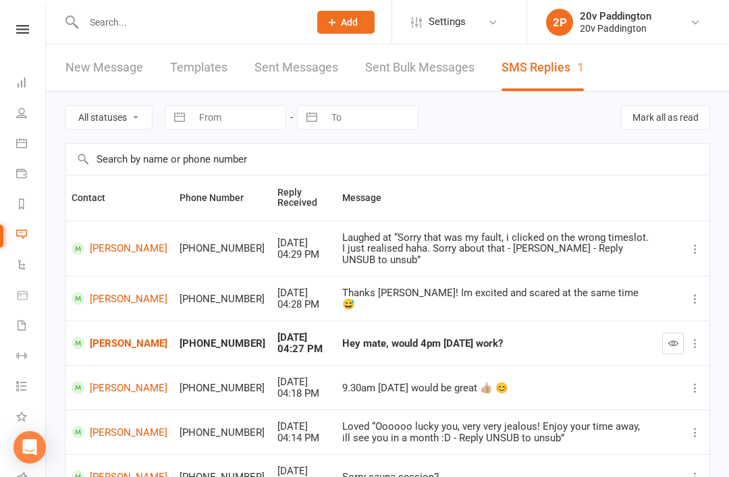
click at [115, 337] on link "[PERSON_NAME]" at bounding box center [120, 343] width 96 height 13
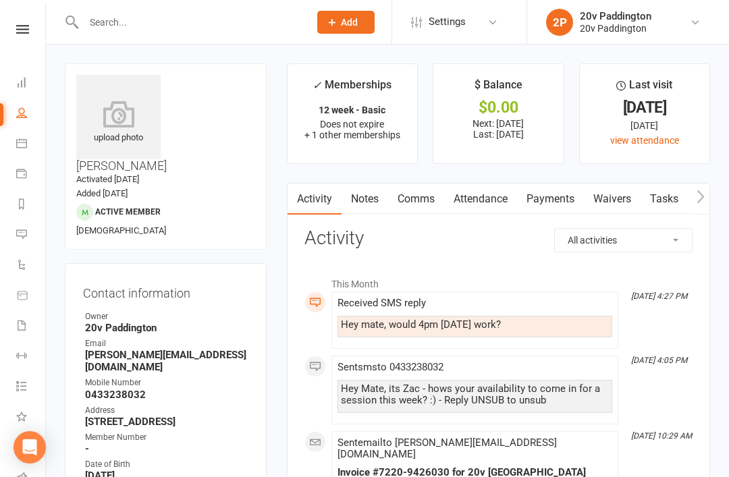
click at [416, 206] on link "Comms" at bounding box center [416, 199] width 56 height 31
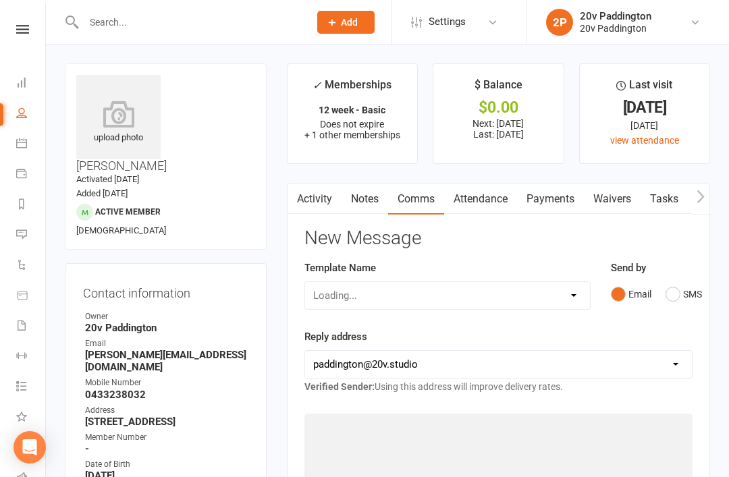
click at [111, 23] on input "text" at bounding box center [190, 22] width 220 height 19
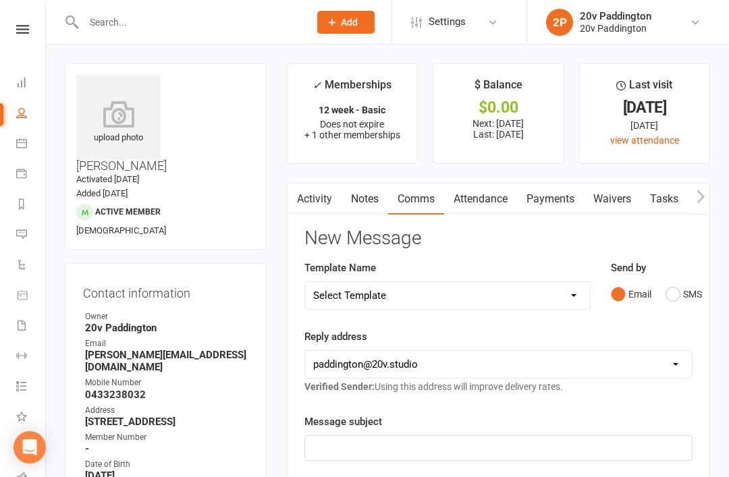
click at [79, 3] on div at bounding box center [182, 22] width 235 height 44
click at [649, 288] on button "Email" at bounding box center [631, 294] width 40 height 26
click at [692, 292] on button "SMS" at bounding box center [683, 294] width 36 height 26
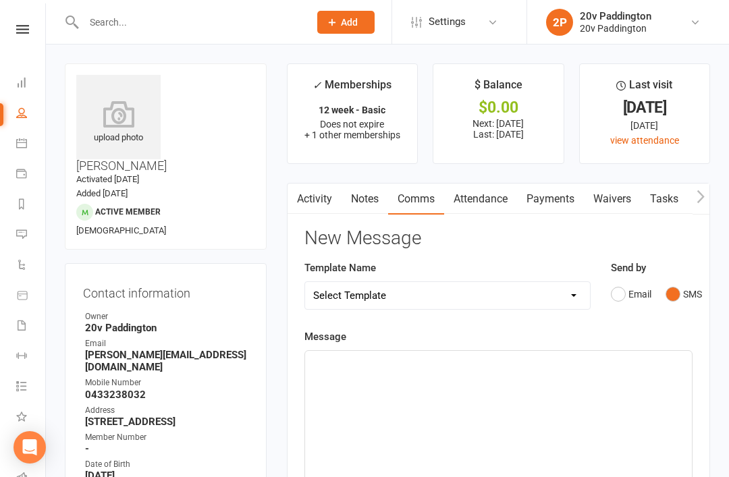
click at [487, 442] on div "﻿" at bounding box center [498, 452] width 387 height 202
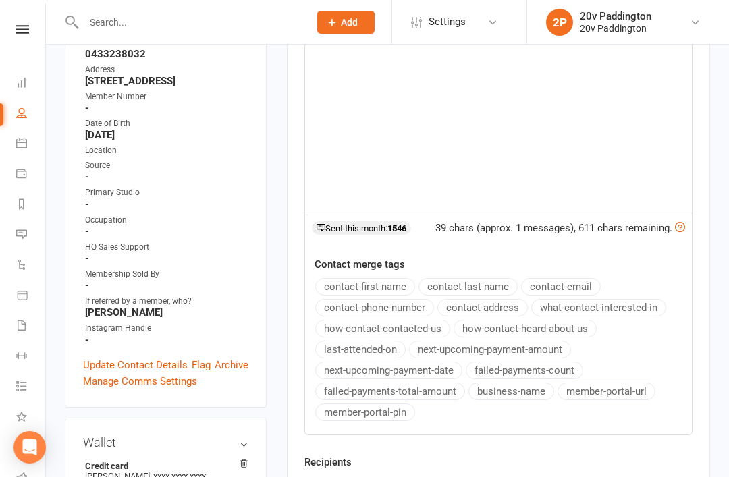
click at [381, 476] on div "Recipients No additional recipients found." at bounding box center [498, 482] width 408 height 57
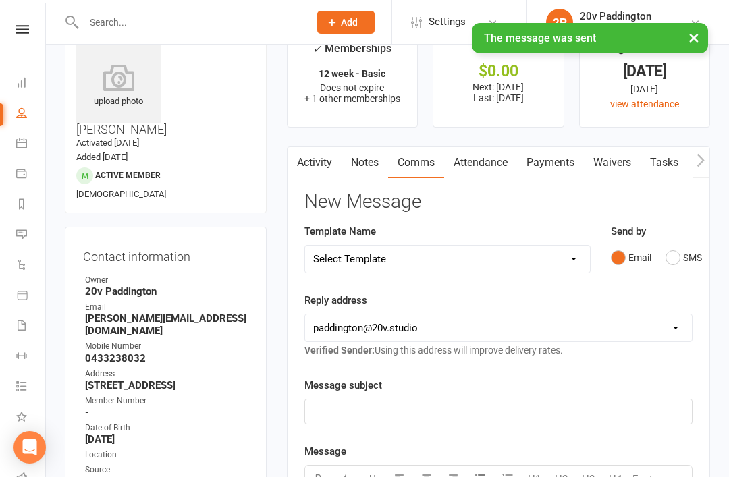
scroll to position [0, 250]
